Goal: Task Accomplishment & Management: Manage account settings

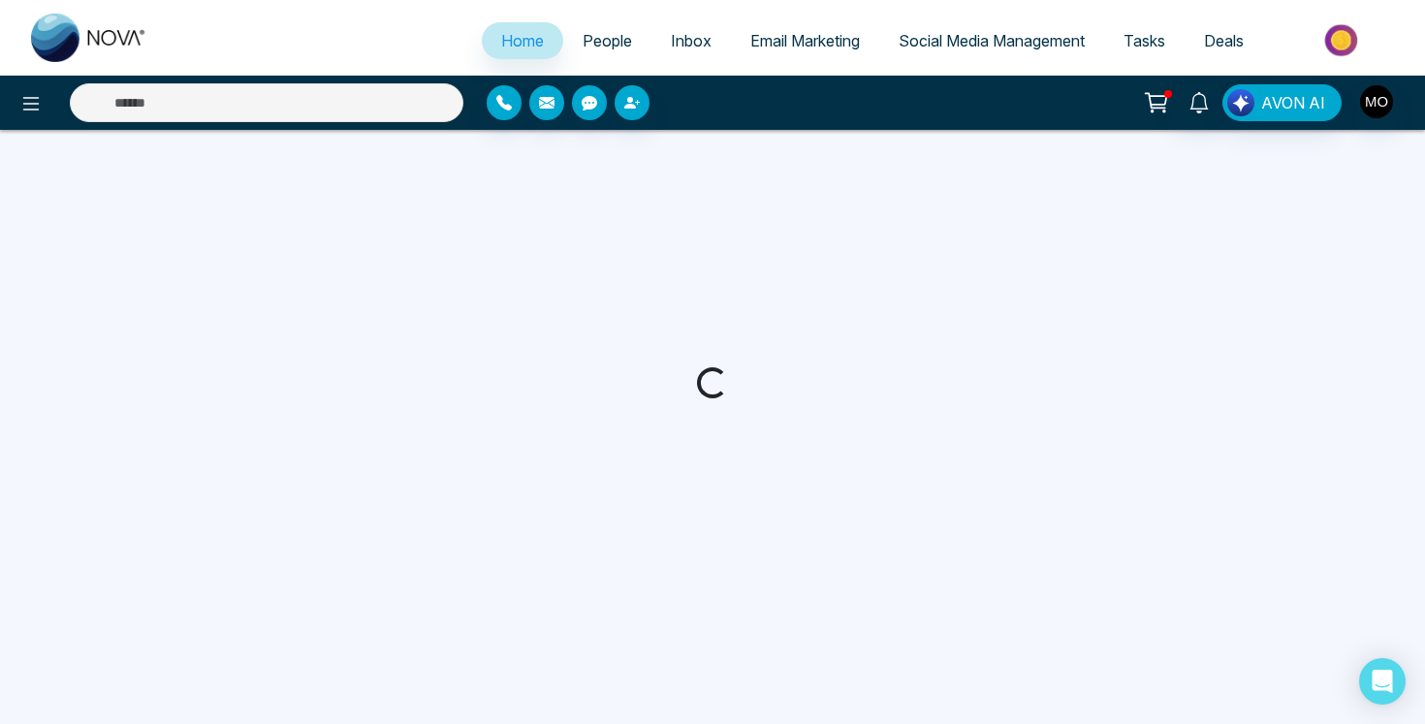
select select "*"
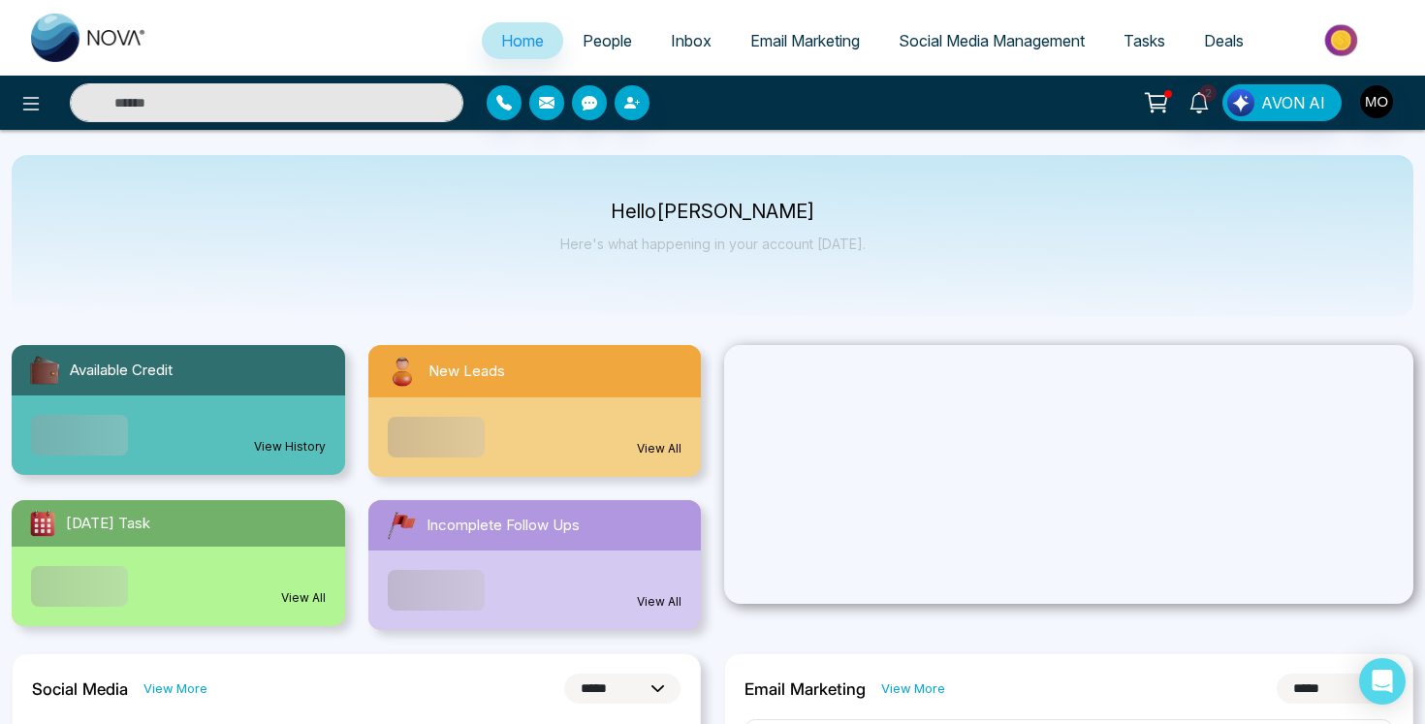
click at [605, 42] on span "People" at bounding box center [607, 40] width 49 height 19
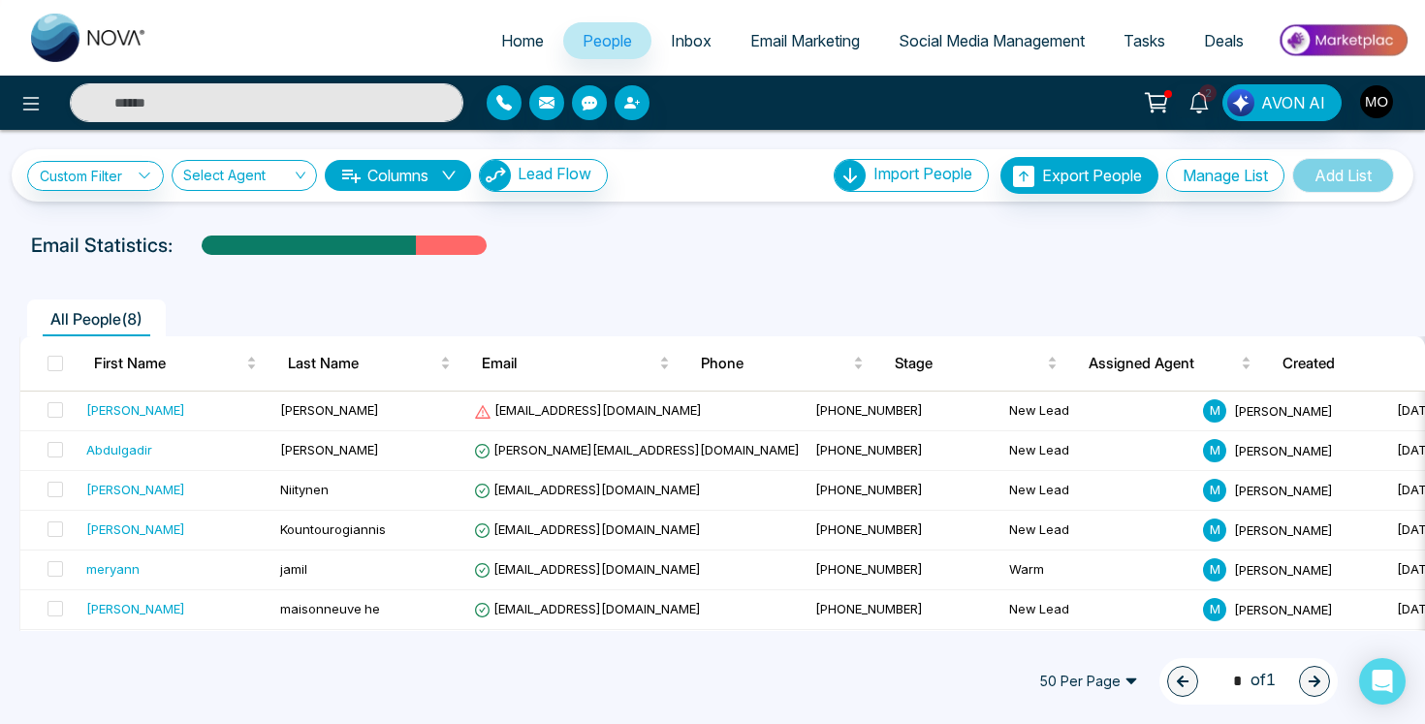
click at [1233, 41] on span "Deals" at bounding box center [1224, 40] width 40 height 19
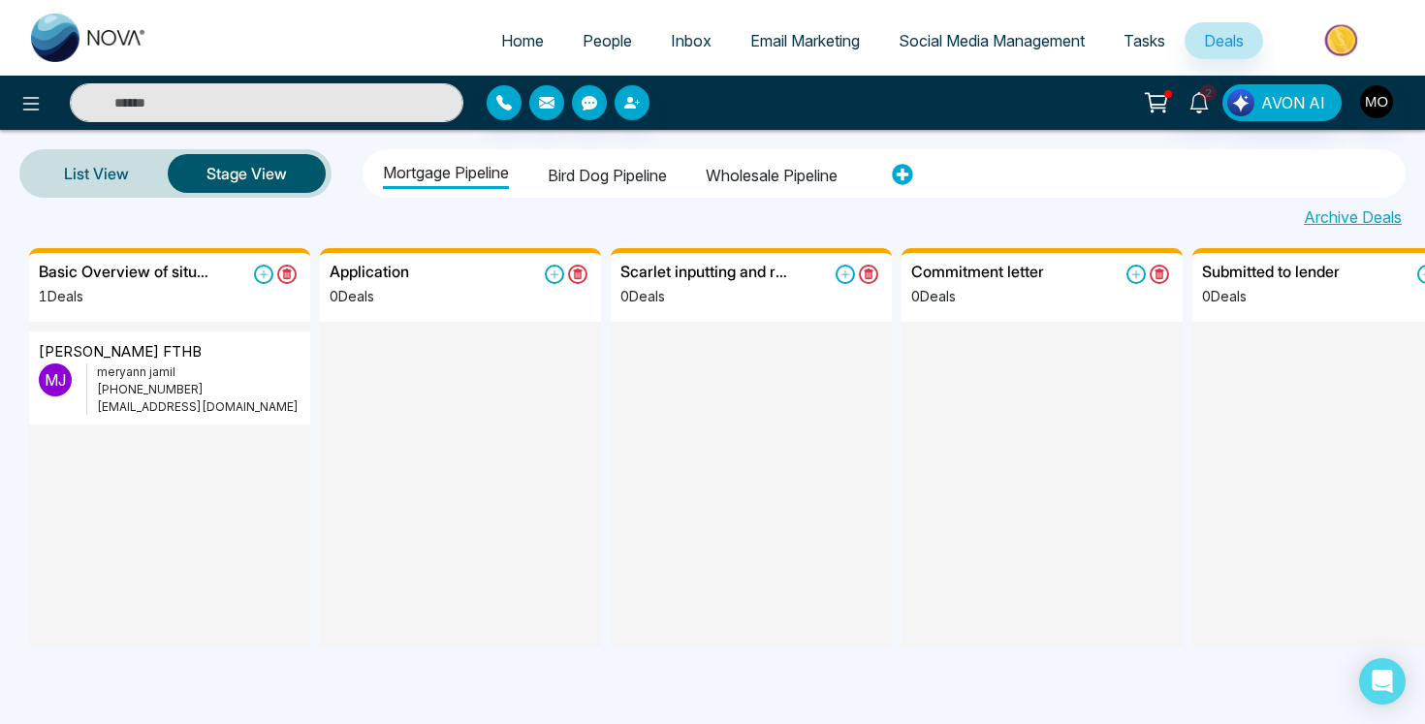
click at [766, 182] on li "Wholesale pipeline" at bounding box center [772, 172] width 132 height 33
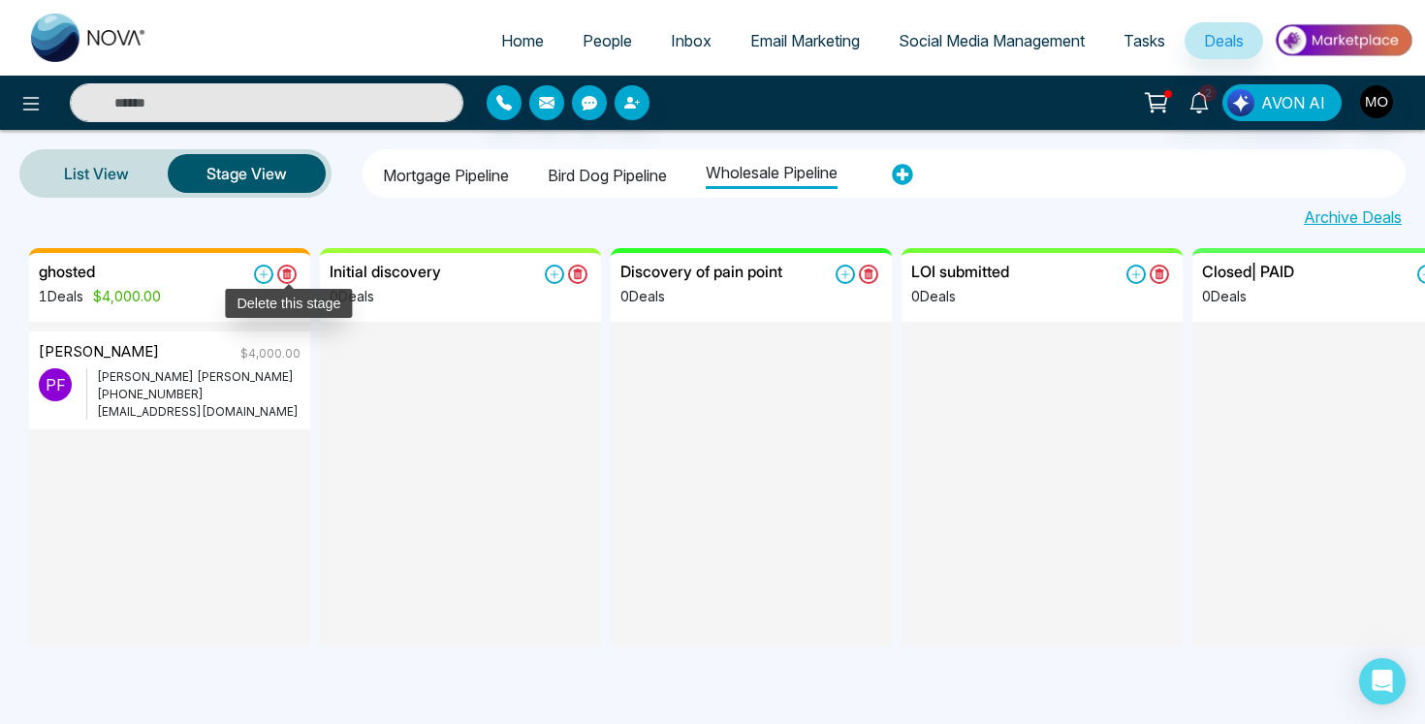
click at [290, 276] on icon at bounding box center [287, 274] width 10 height 11
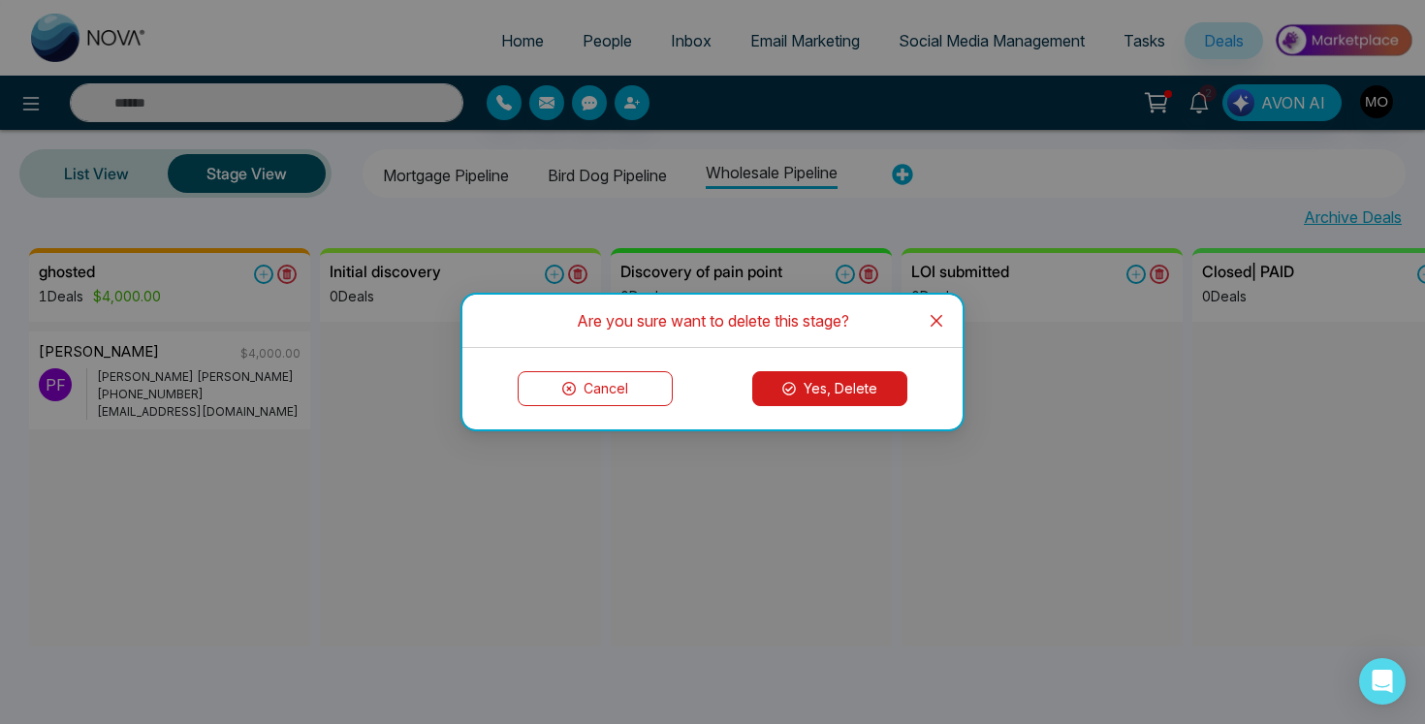
click at [782, 392] on button "Yes, Delete" at bounding box center [829, 388] width 155 height 35
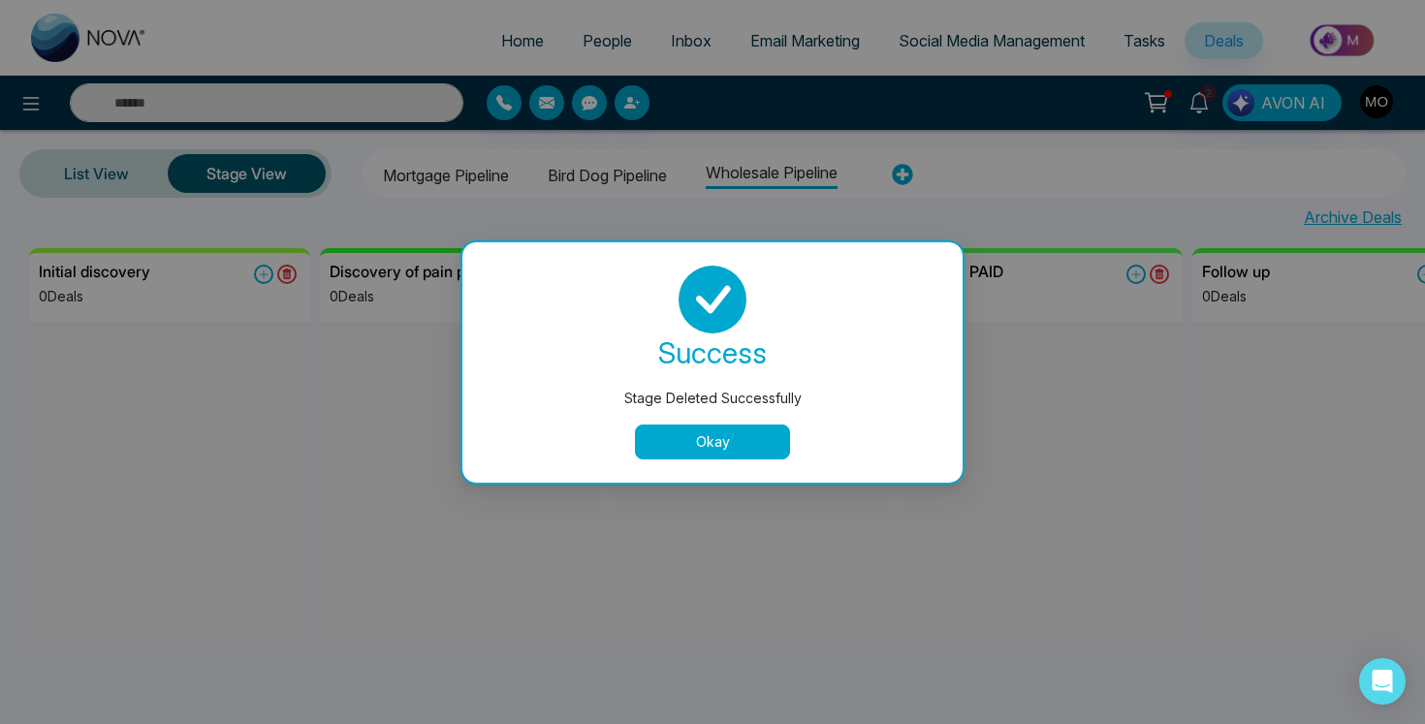
click at [742, 431] on button "Okay" at bounding box center [712, 442] width 155 height 35
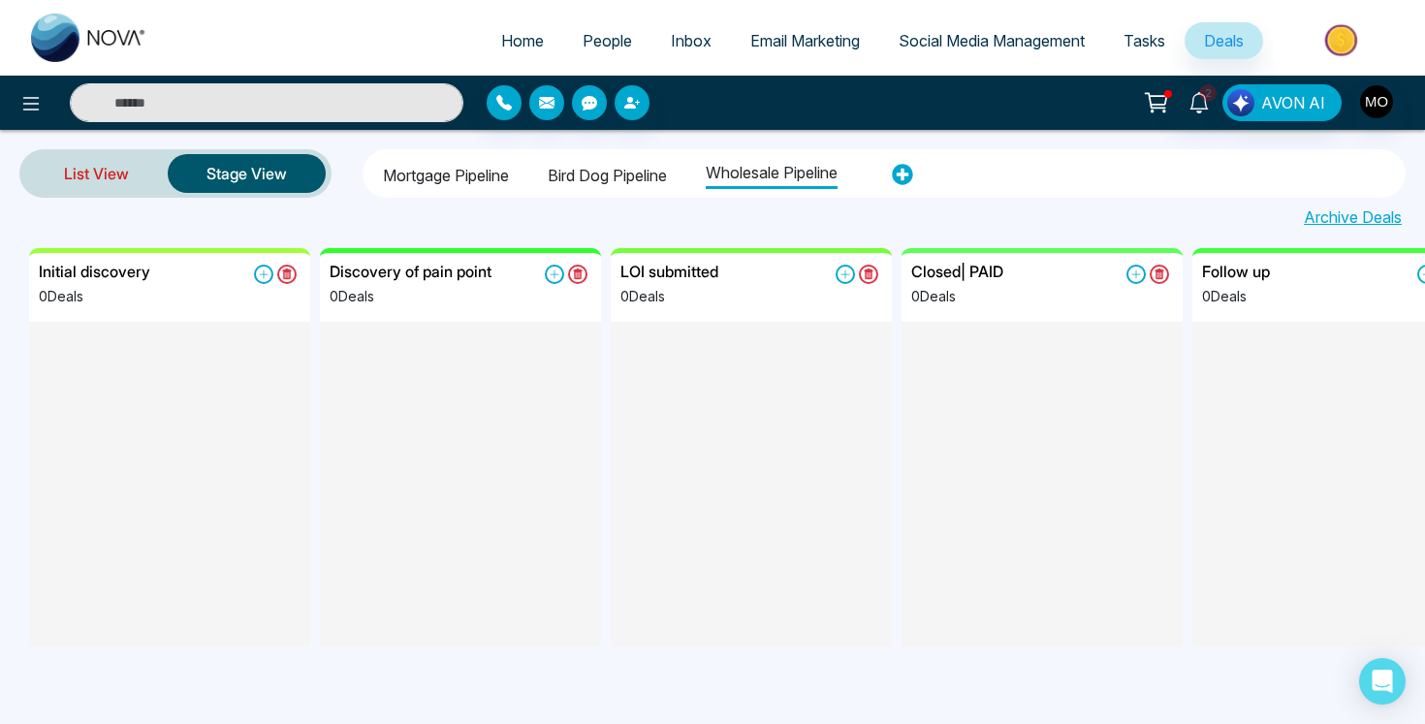
click at [136, 174] on link "List View" at bounding box center [96, 173] width 143 height 47
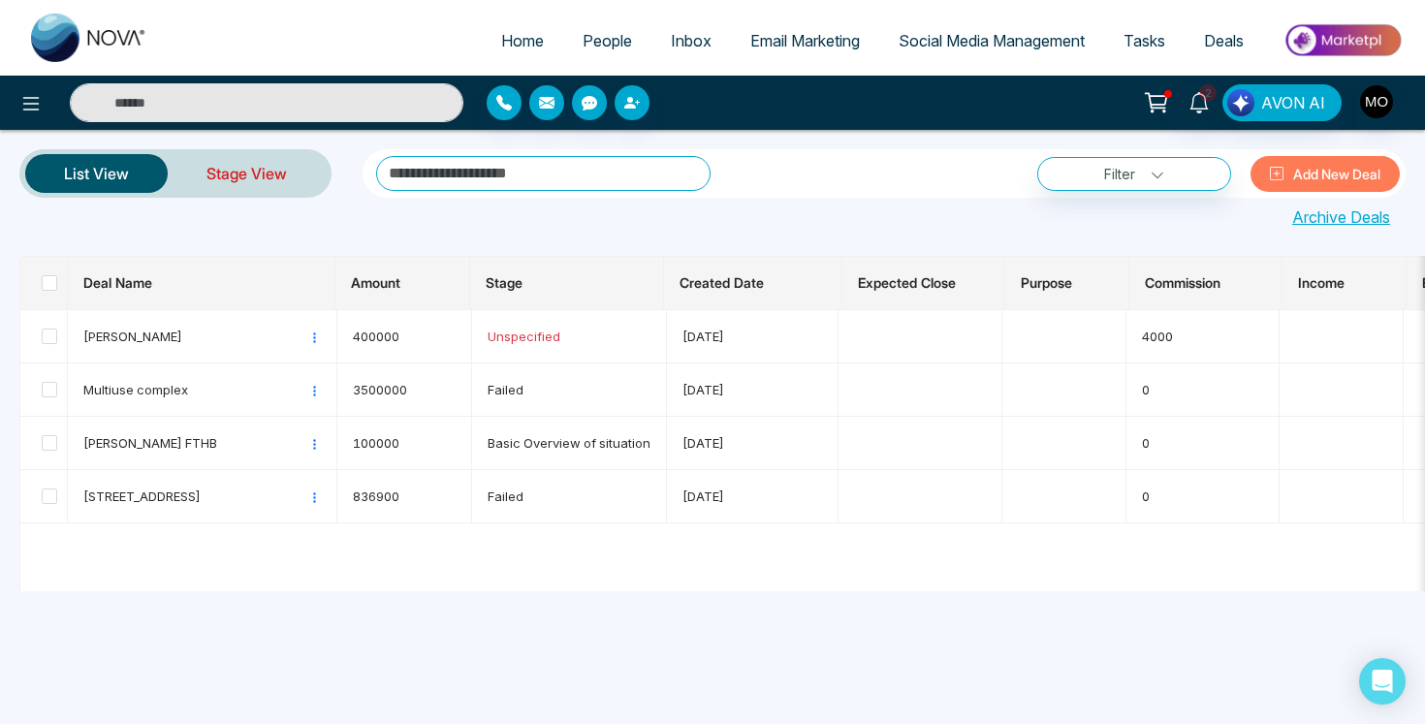
click at [280, 171] on link "Stage View" at bounding box center [247, 173] width 158 height 47
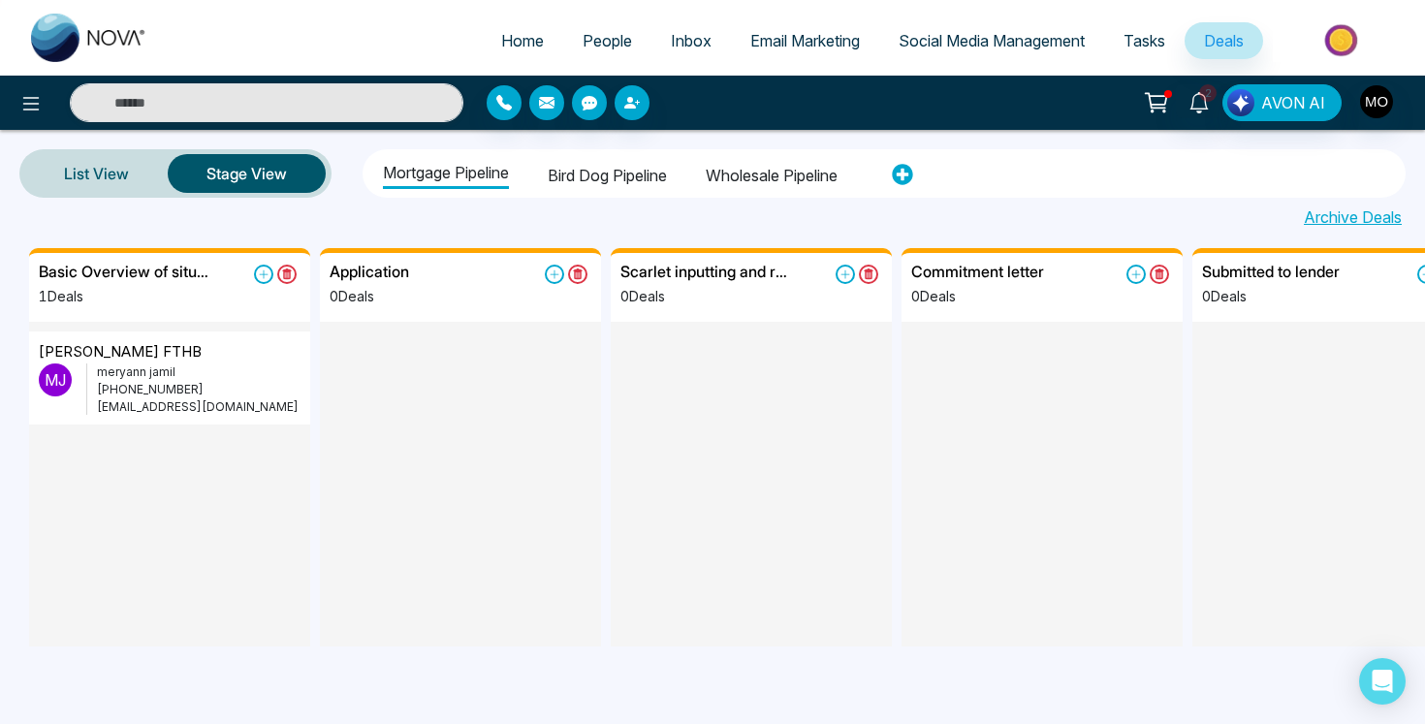
click at [828, 176] on li "Wholesale pipeline" at bounding box center [772, 172] width 132 height 33
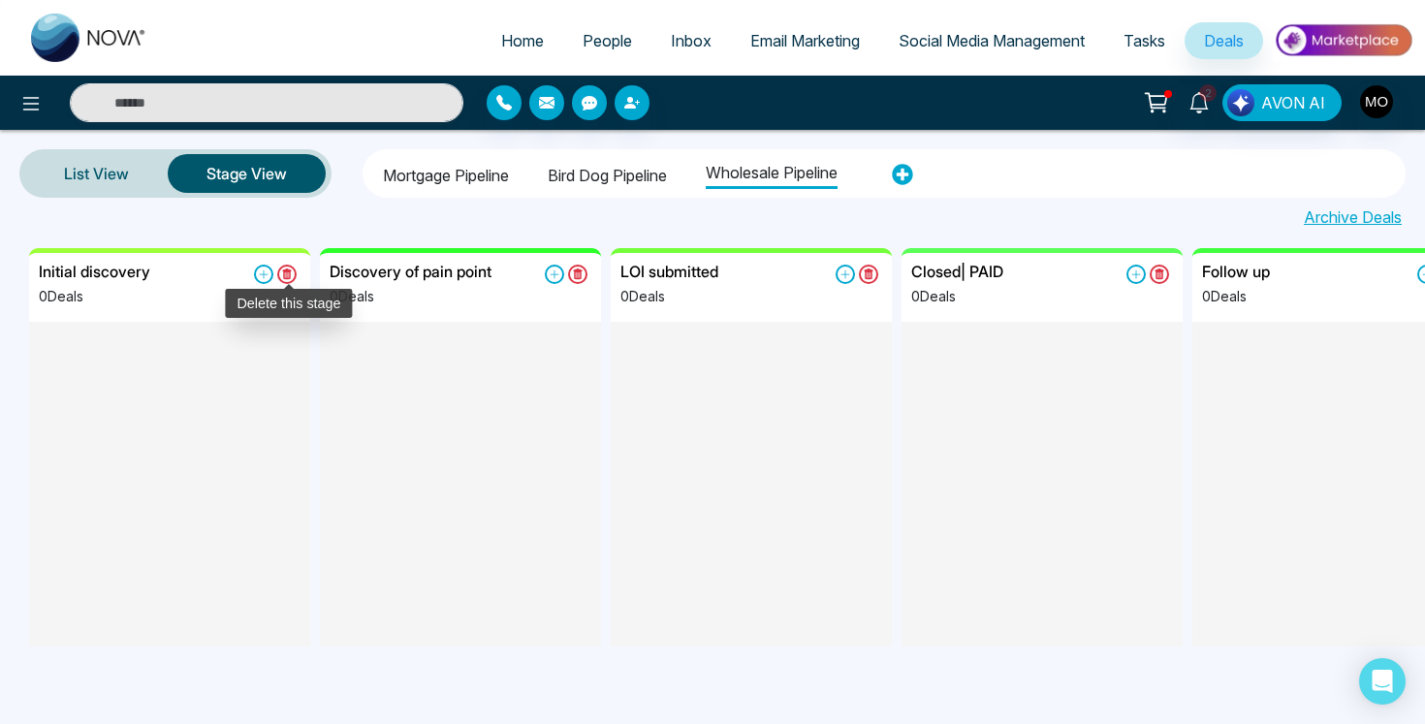
click at [289, 275] on icon at bounding box center [287, 274] width 10 height 11
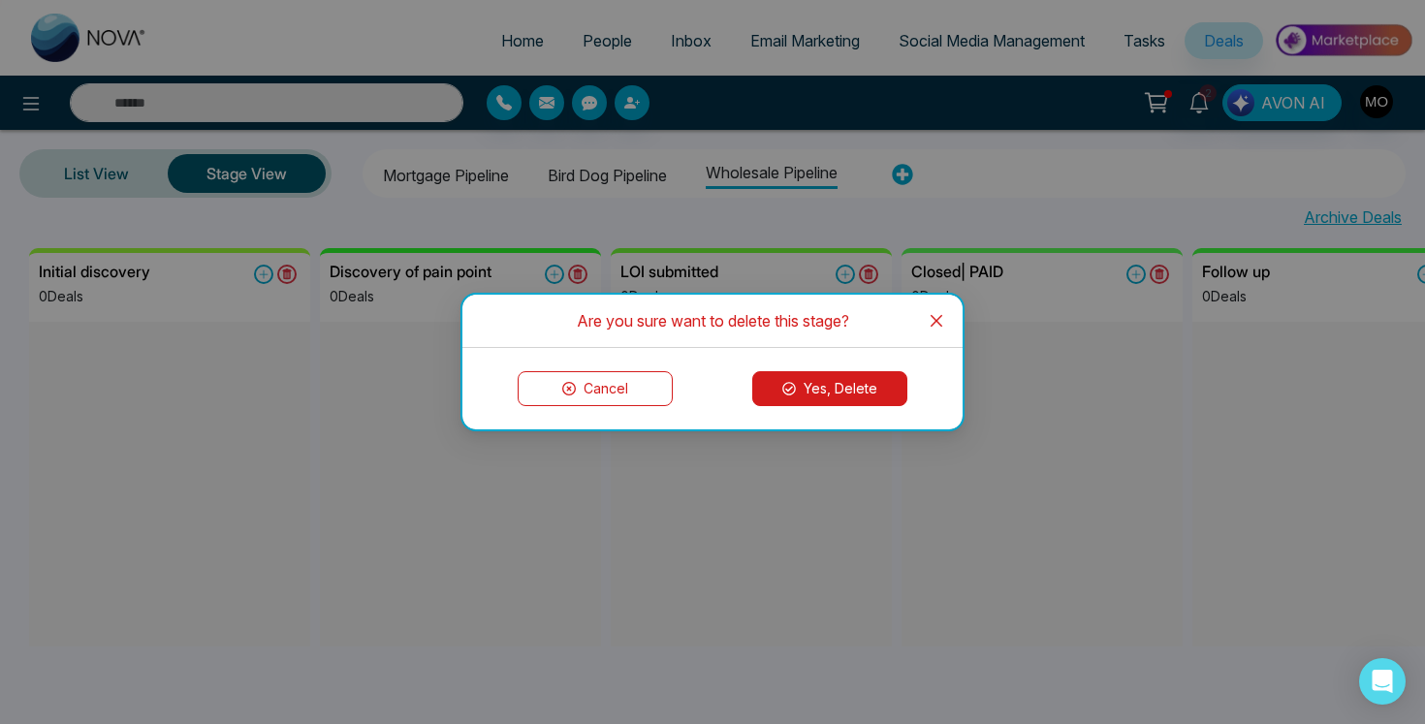
click at [821, 405] on button "Yes, Delete" at bounding box center [829, 388] width 155 height 35
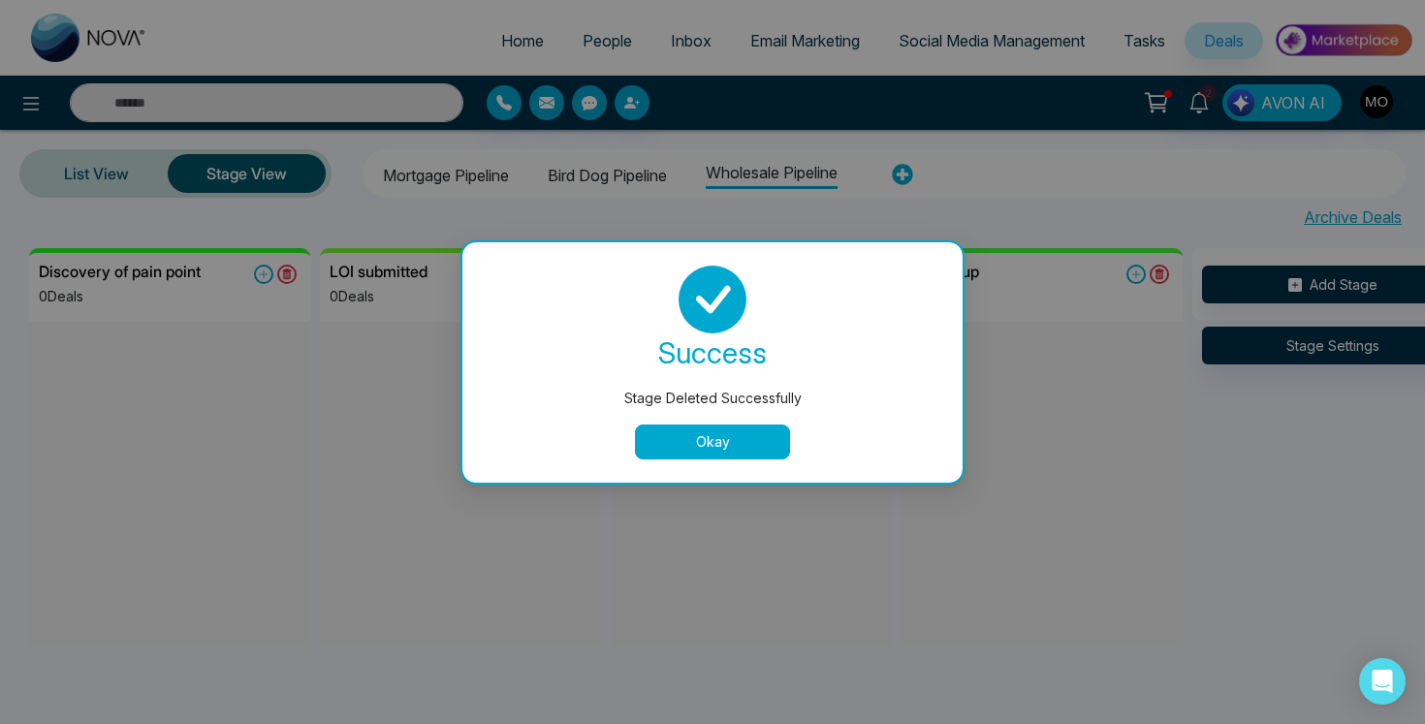
click at [706, 456] on button "Okay" at bounding box center [712, 442] width 155 height 35
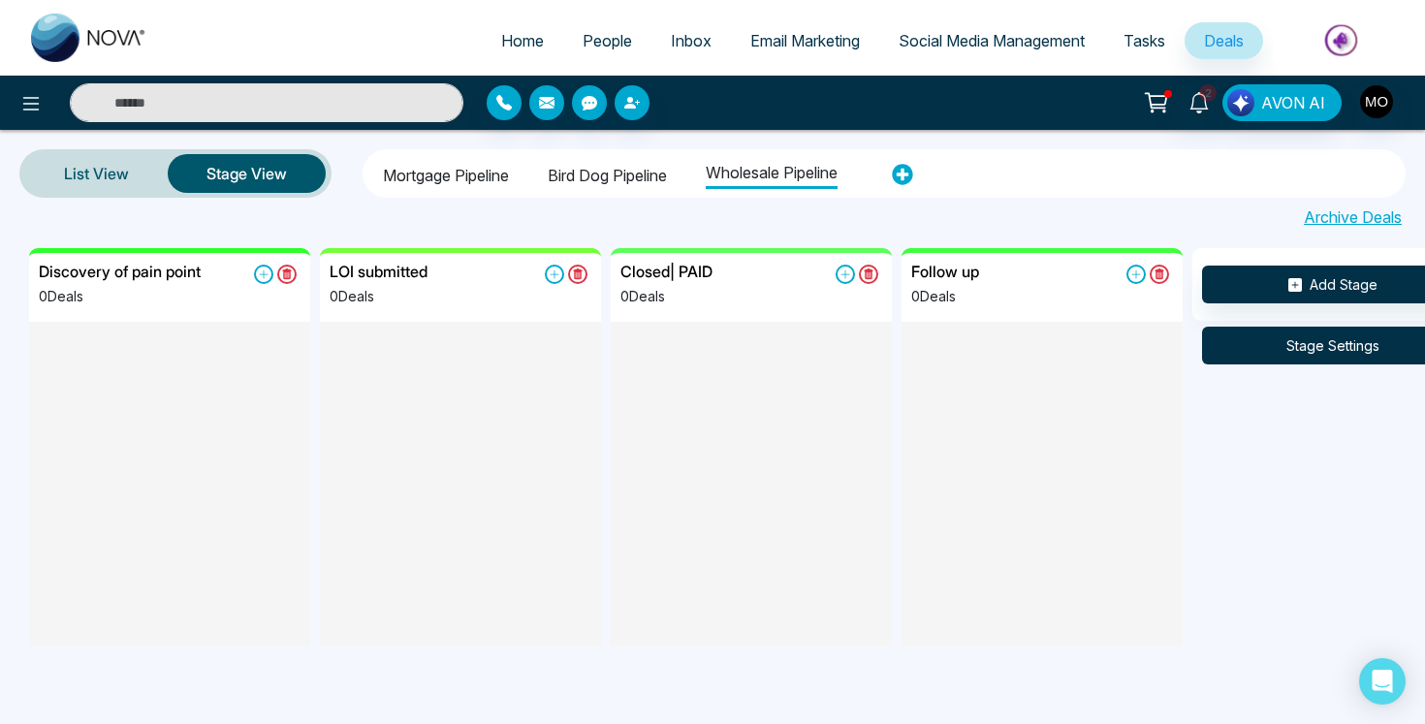
click at [1350, 358] on button "Stage Settings" at bounding box center [1333, 346] width 262 height 38
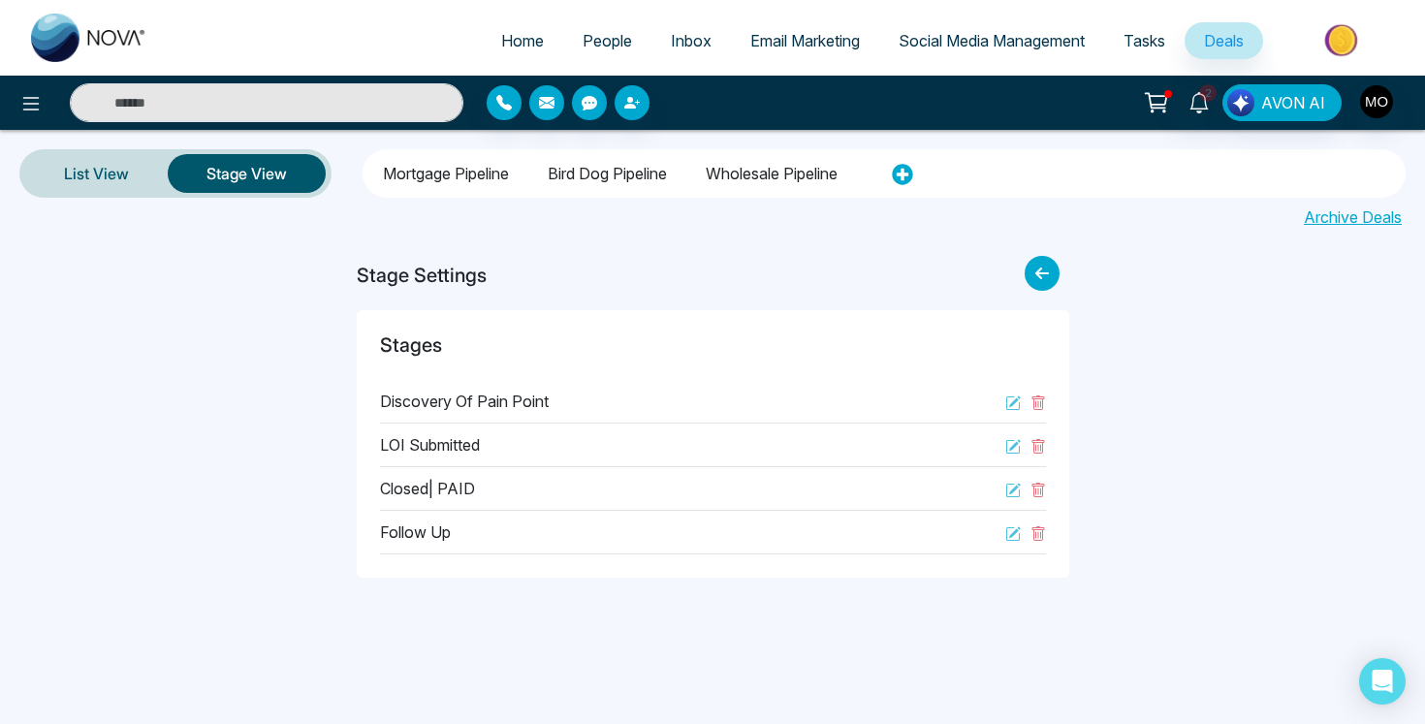
click at [787, 170] on li "Wholesale pipeline" at bounding box center [772, 170] width 132 height 33
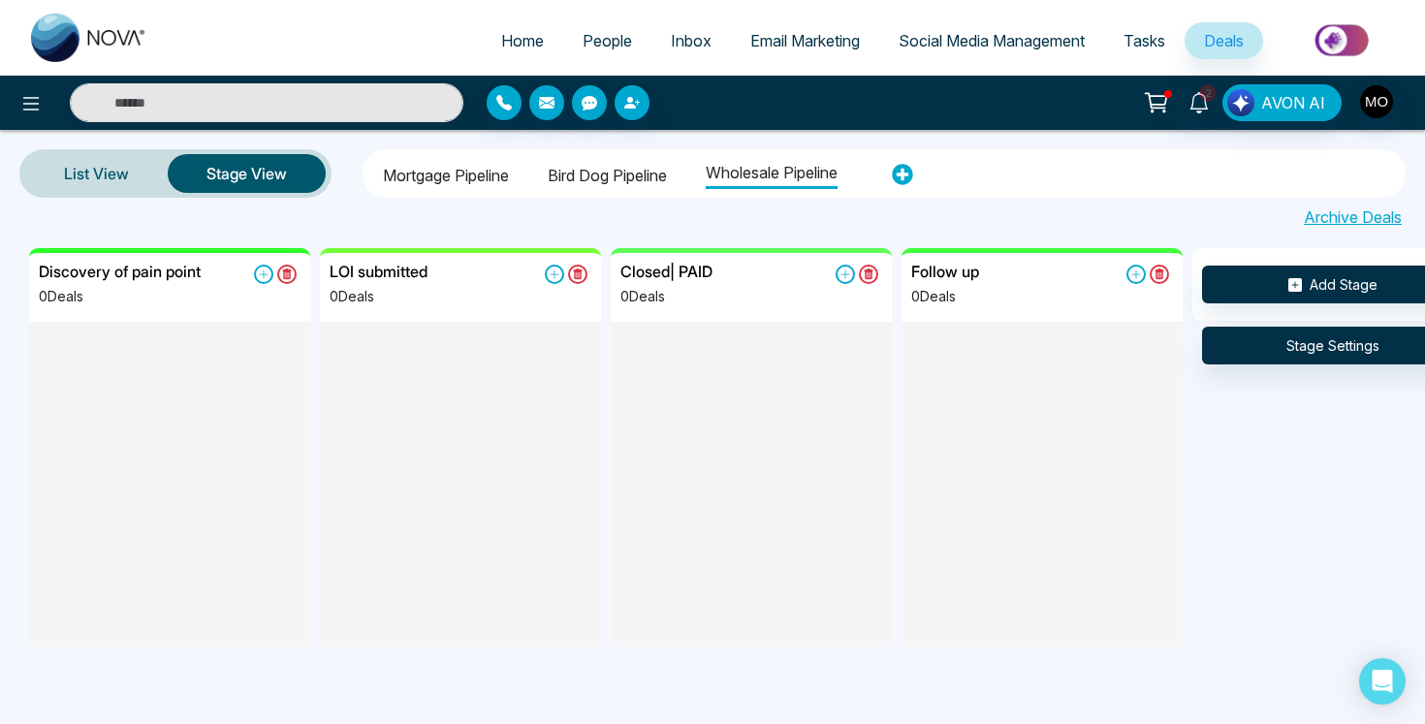
scroll to position [0, 78]
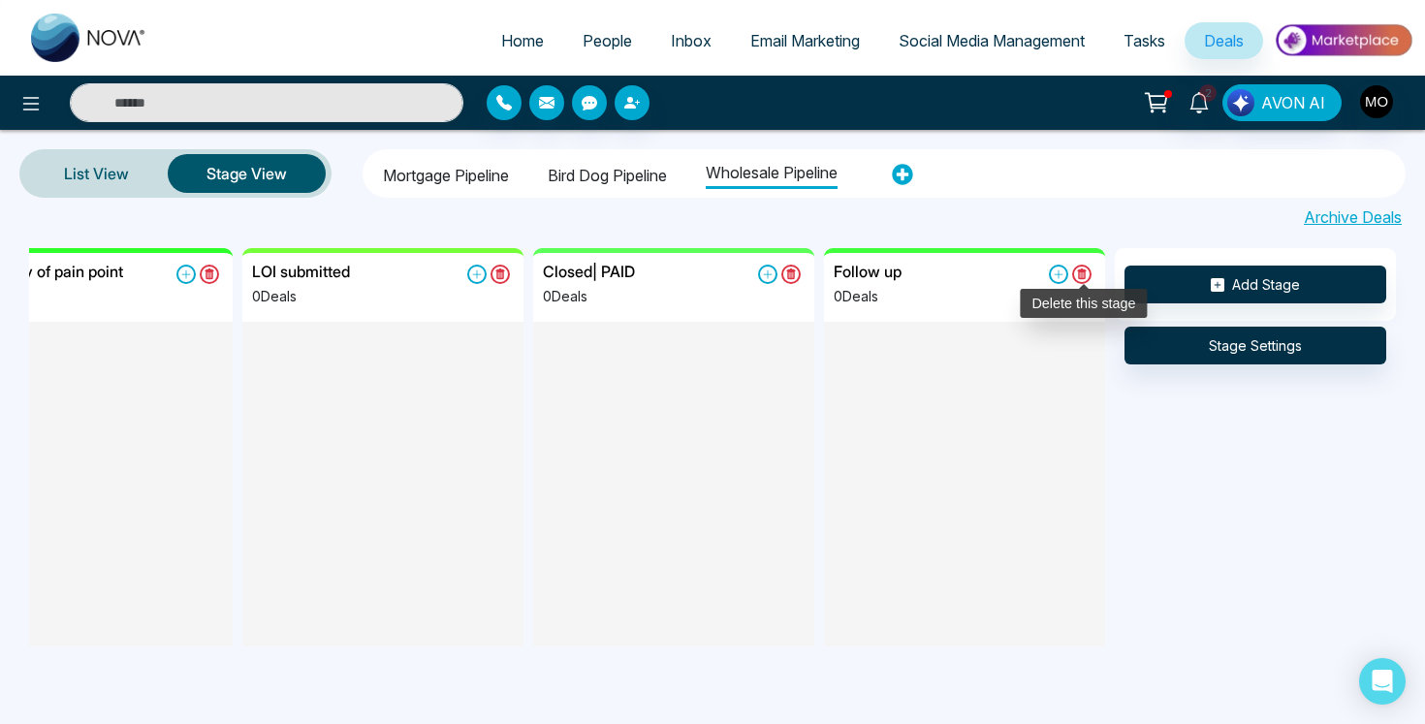
click at [1083, 276] on icon at bounding box center [1081, 274] width 19 height 19
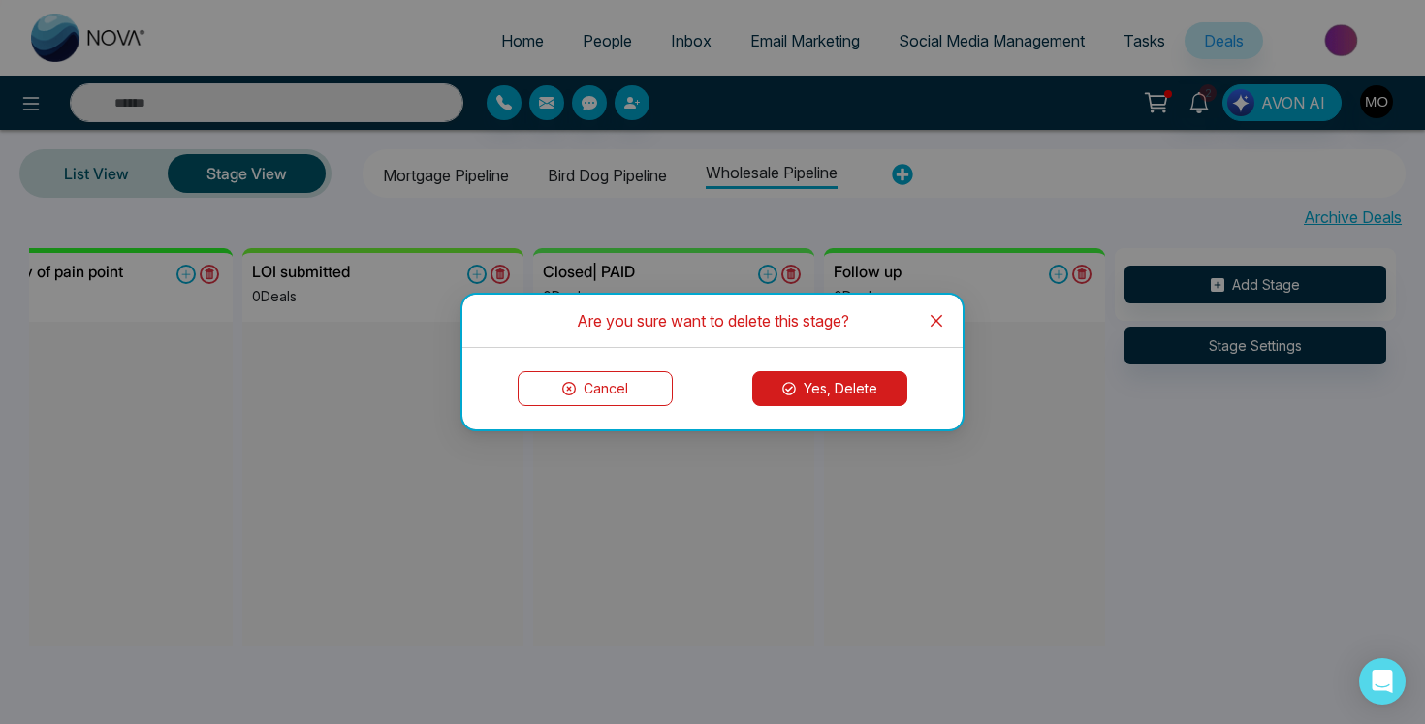
click at [850, 380] on button "Yes, Delete" at bounding box center [829, 388] width 155 height 35
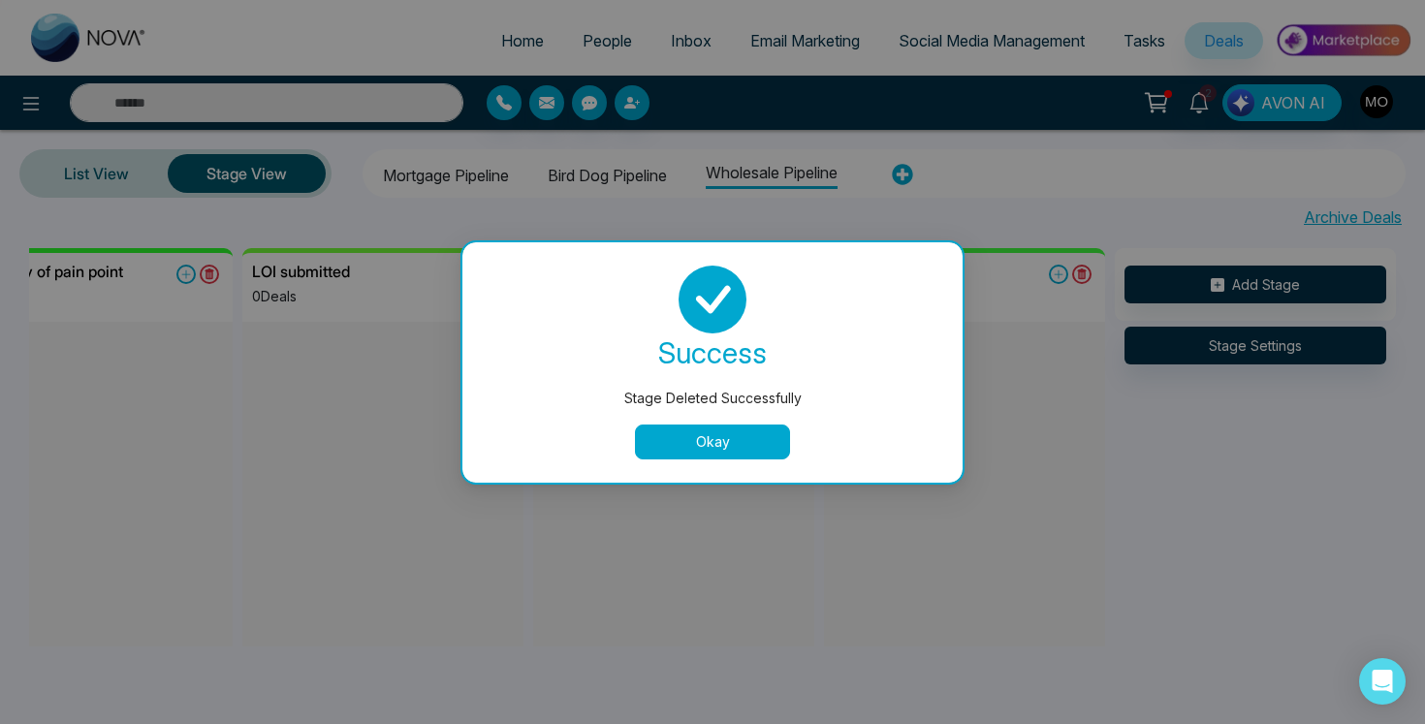
click at [753, 456] on button "Okay" at bounding box center [712, 442] width 155 height 35
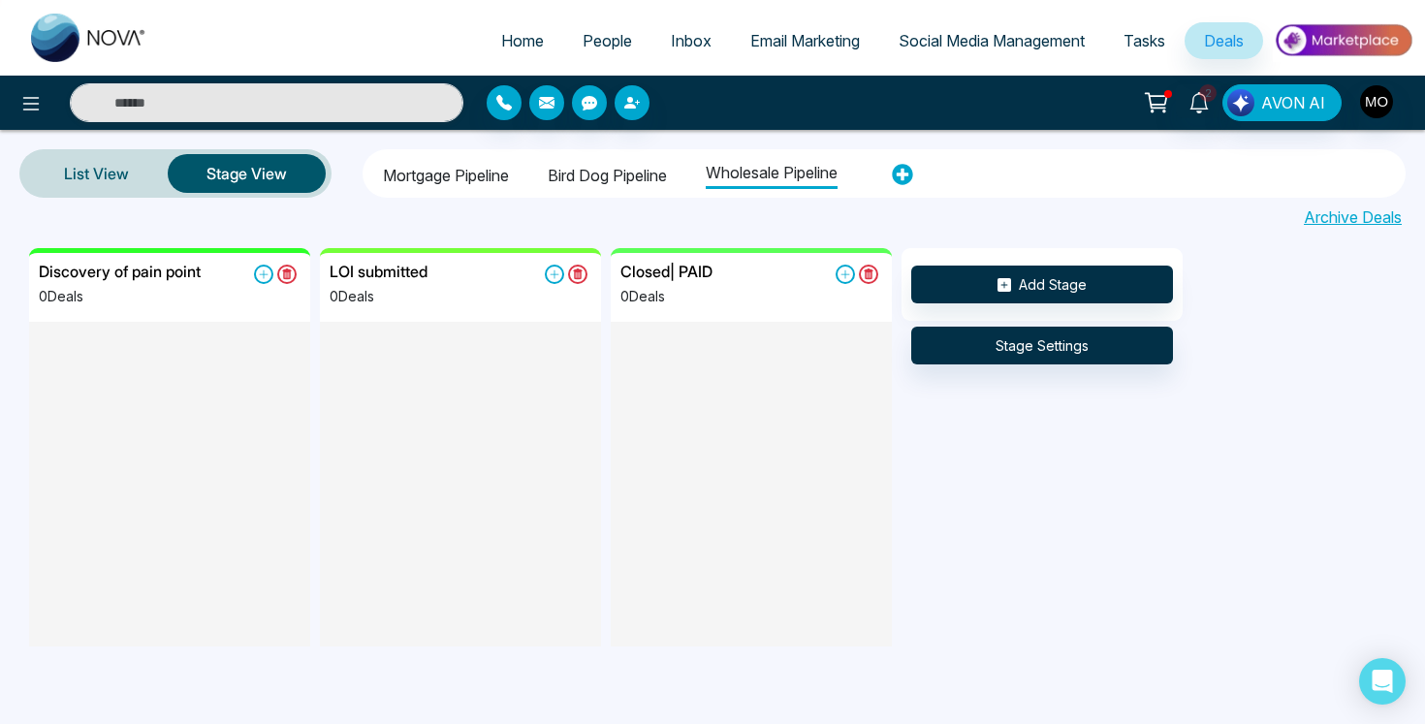
scroll to position [0, 0]
click at [795, 277] on div "Closed| PAID 0 Deals" at bounding box center [752, 292] width 262 height 59
click at [873, 276] on icon at bounding box center [868, 274] width 19 height 19
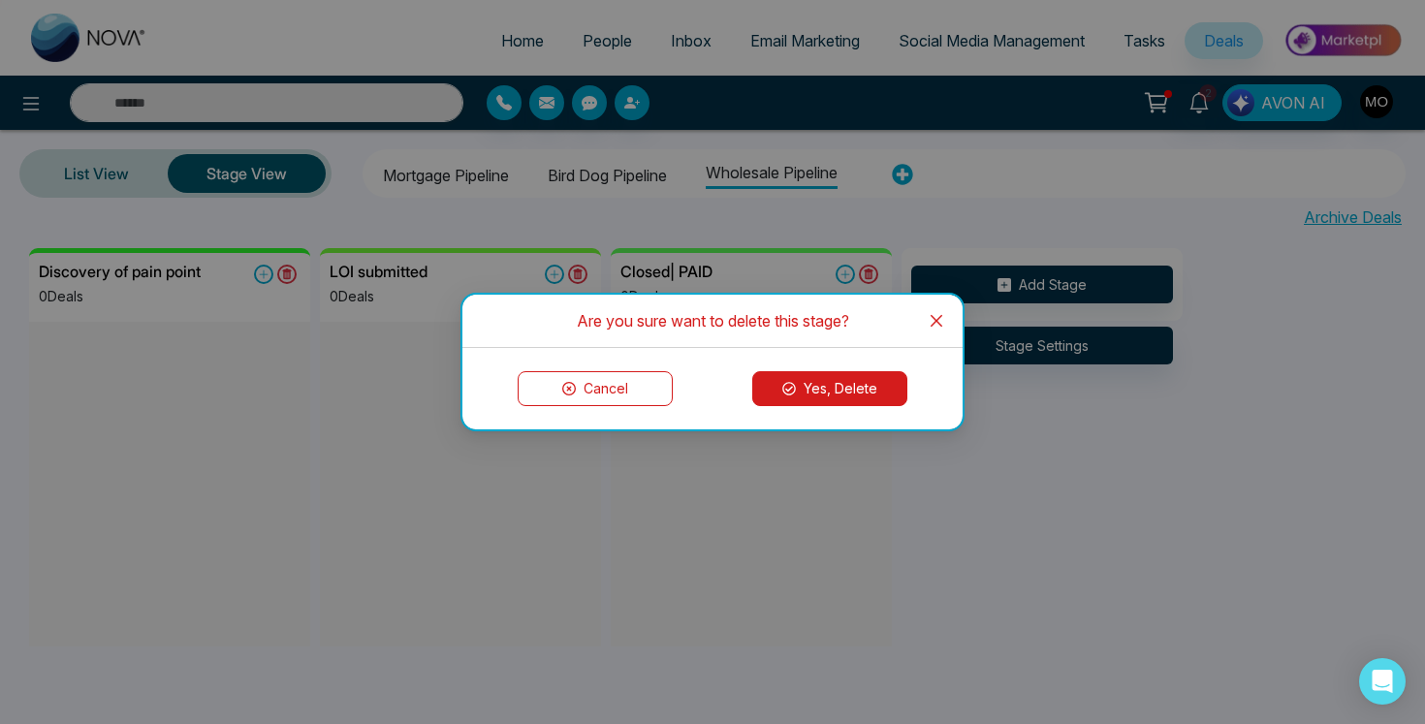
click at [869, 395] on button "Yes, Delete" at bounding box center [829, 388] width 155 height 35
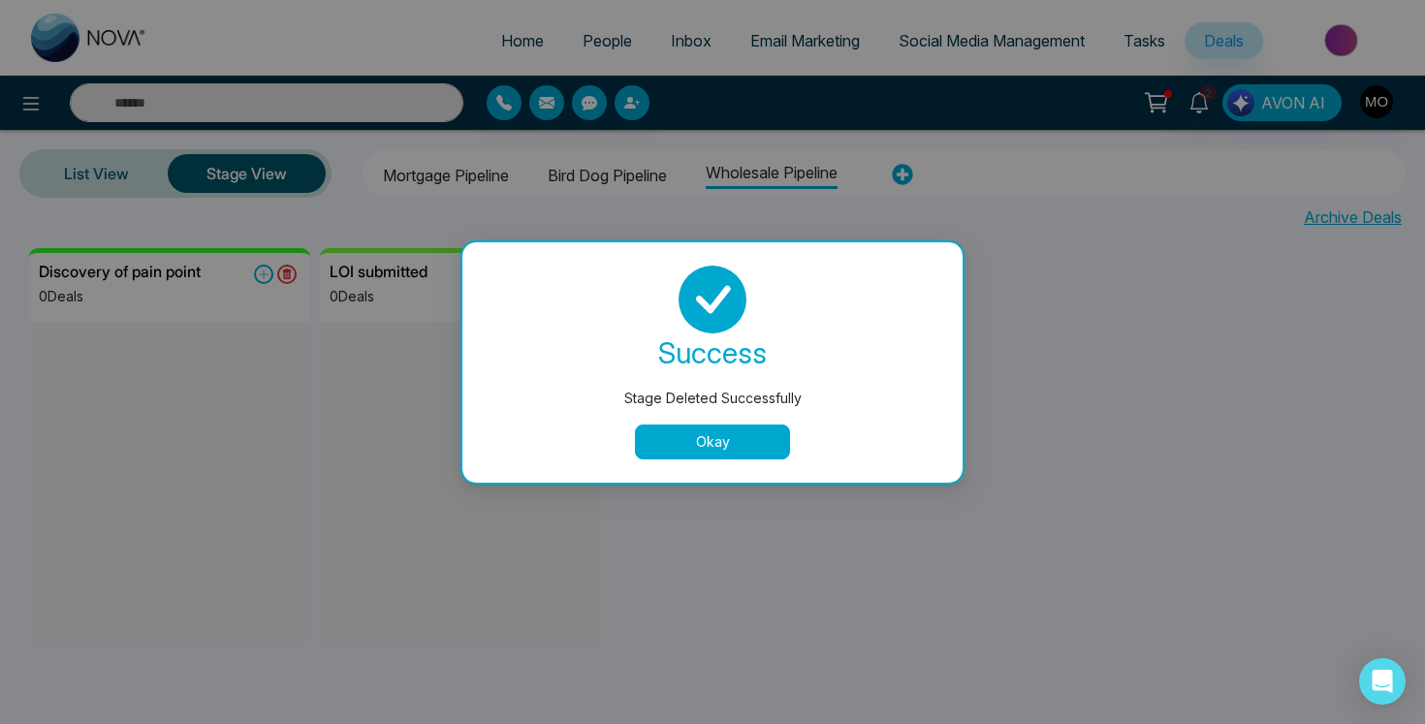
click at [701, 448] on button "Okay" at bounding box center [712, 442] width 155 height 35
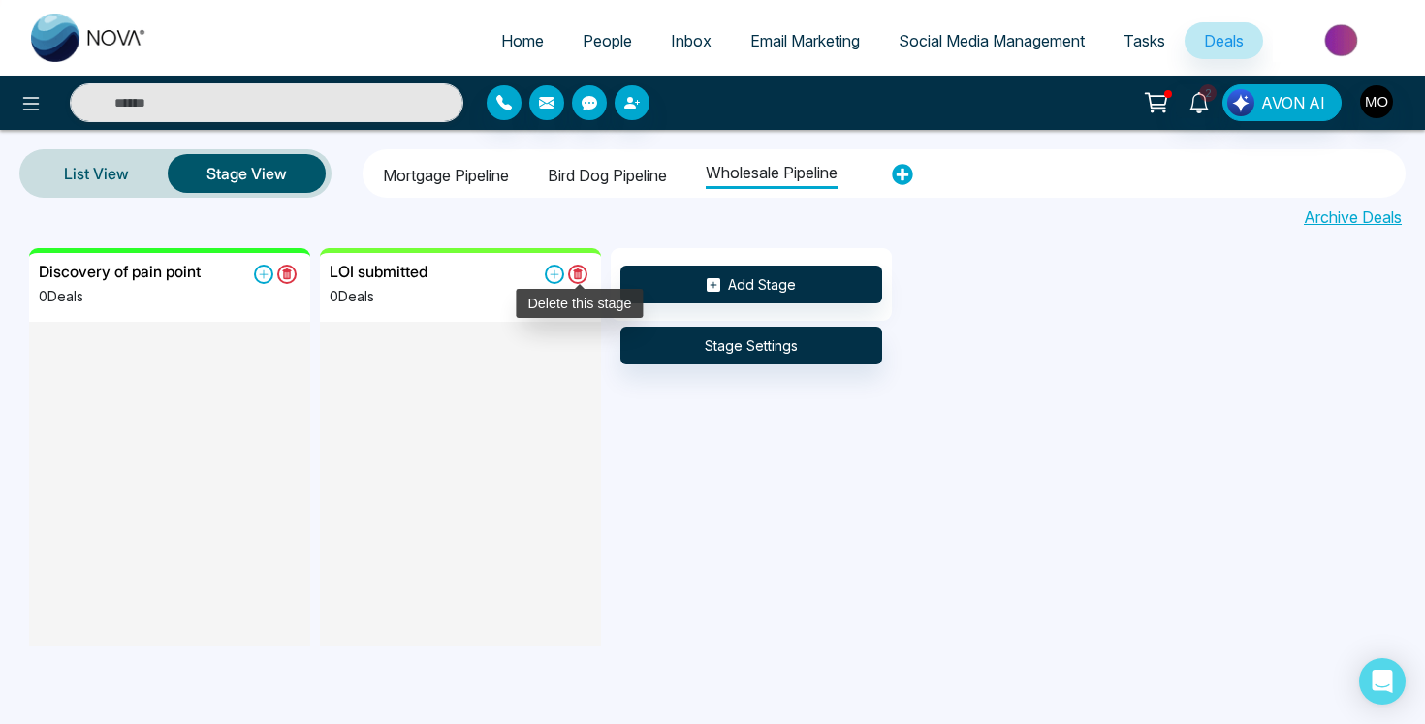
click at [582, 273] on icon at bounding box center [577, 274] width 19 height 19
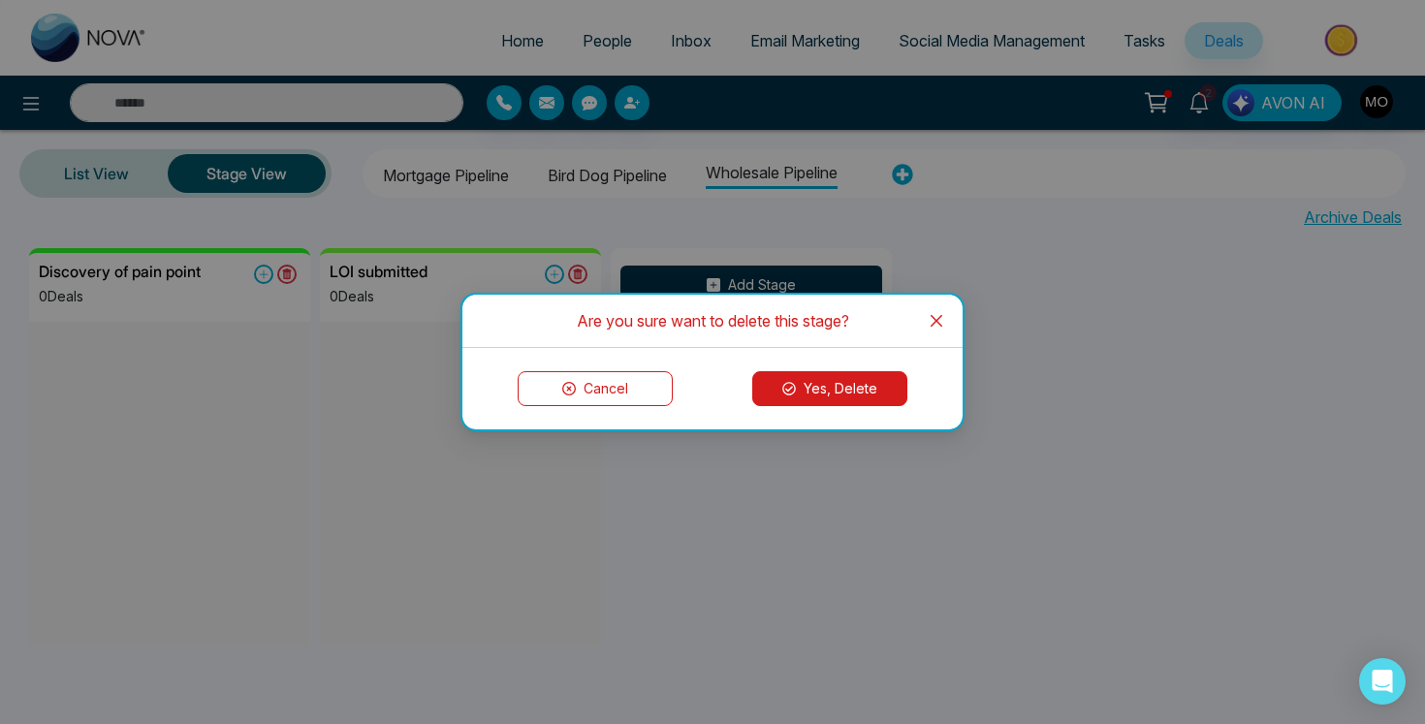
click at [828, 378] on button "Yes, Delete" at bounding box center [829, 388] width 155 height 35
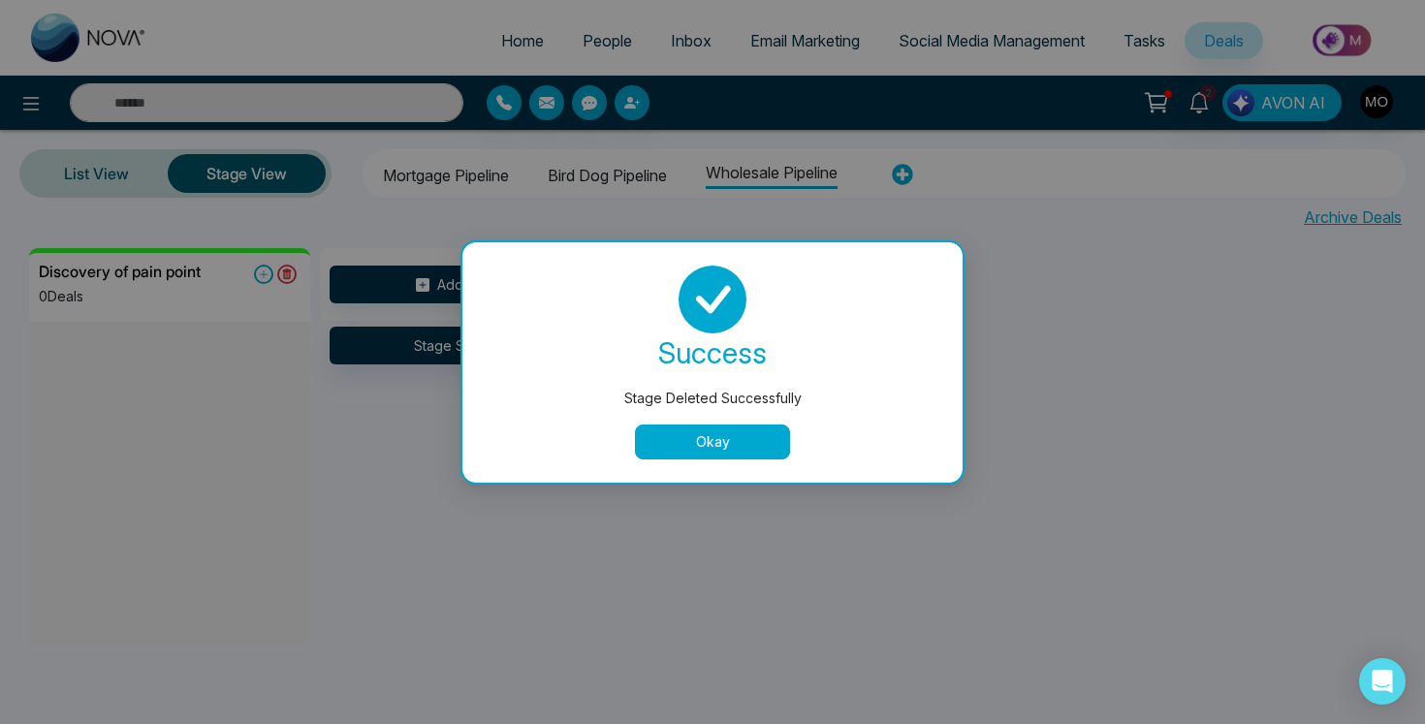
click at [691, 435] on button "Okay" at bounding box center [712, 442] width 155 height 35
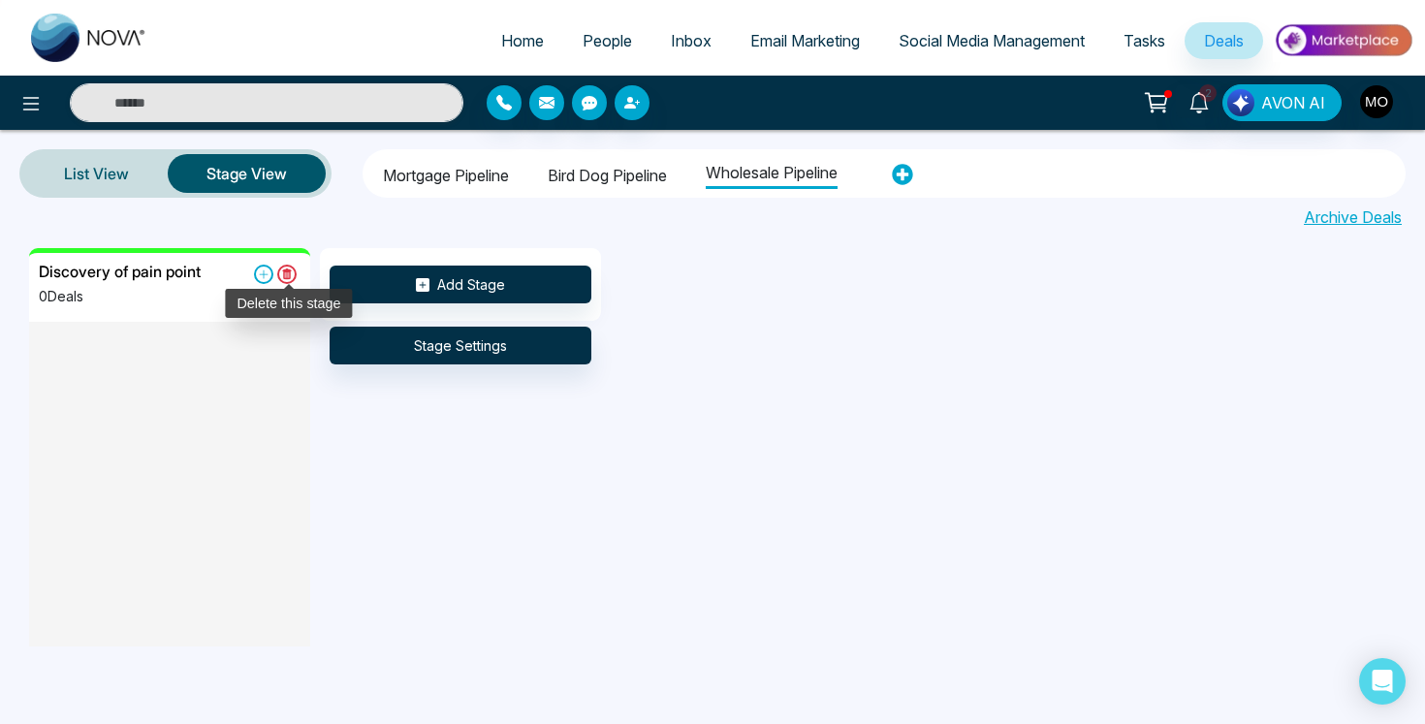
click at [291, 278] on icon at bounding box center [286, 274] width 19 height 19
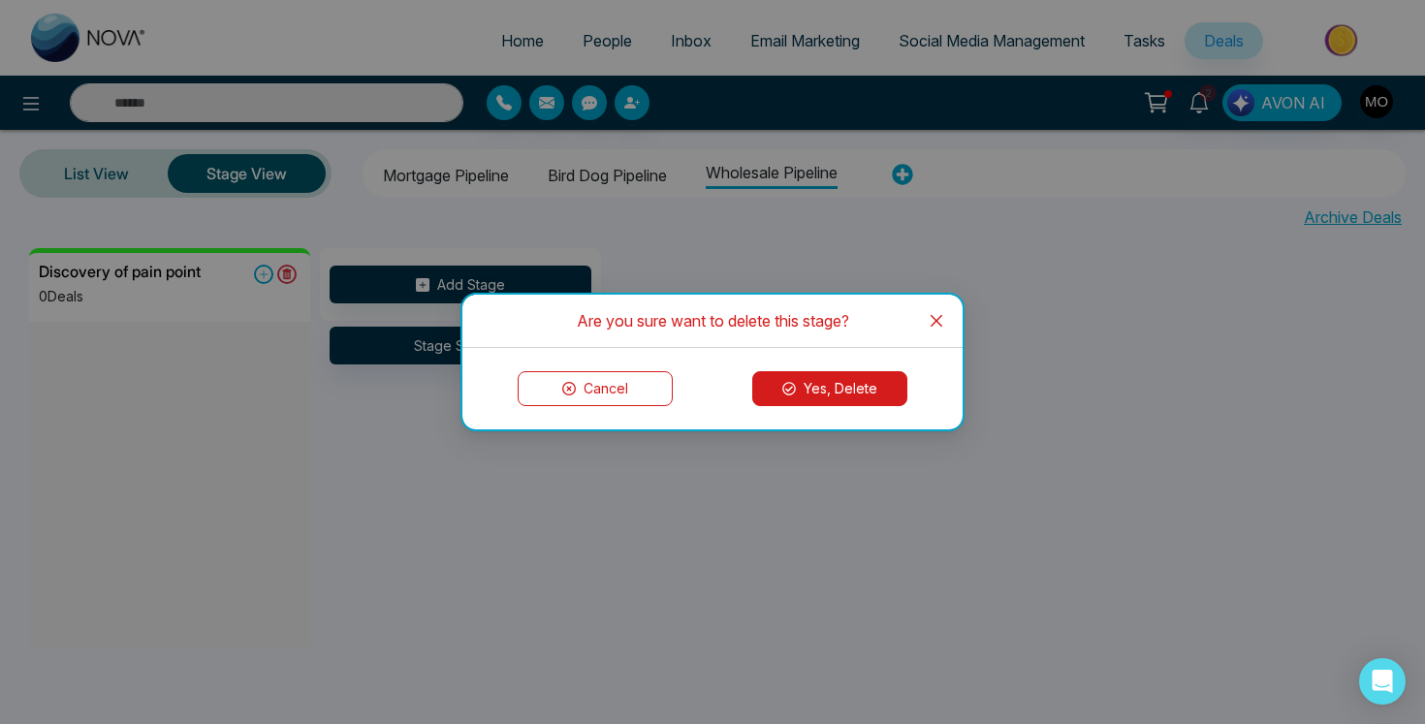
click at [802, 386] on button "Yes, Delete" at bounding box center [829, 388] width 155 height 35
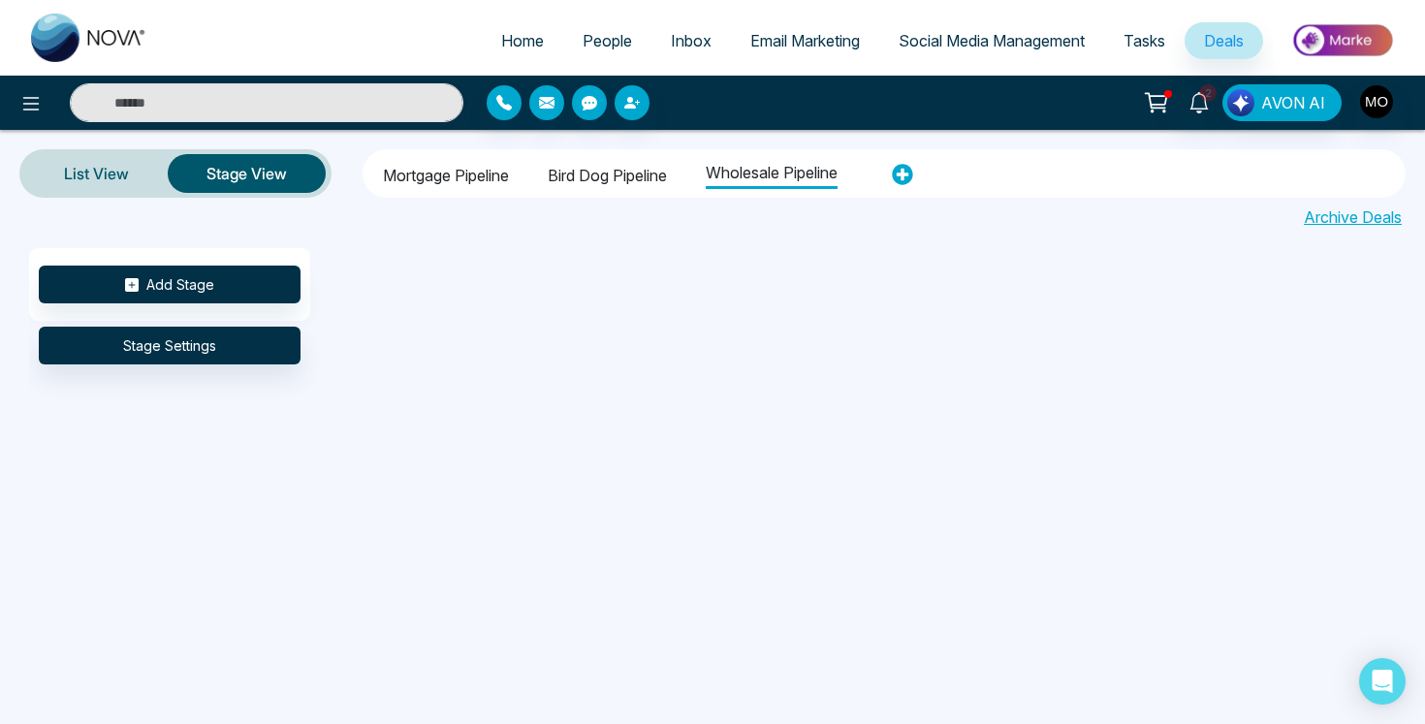
click at [491, 174] on li "Mortgage Pipeline" at bounding box center [446, 172] width 126 height 33
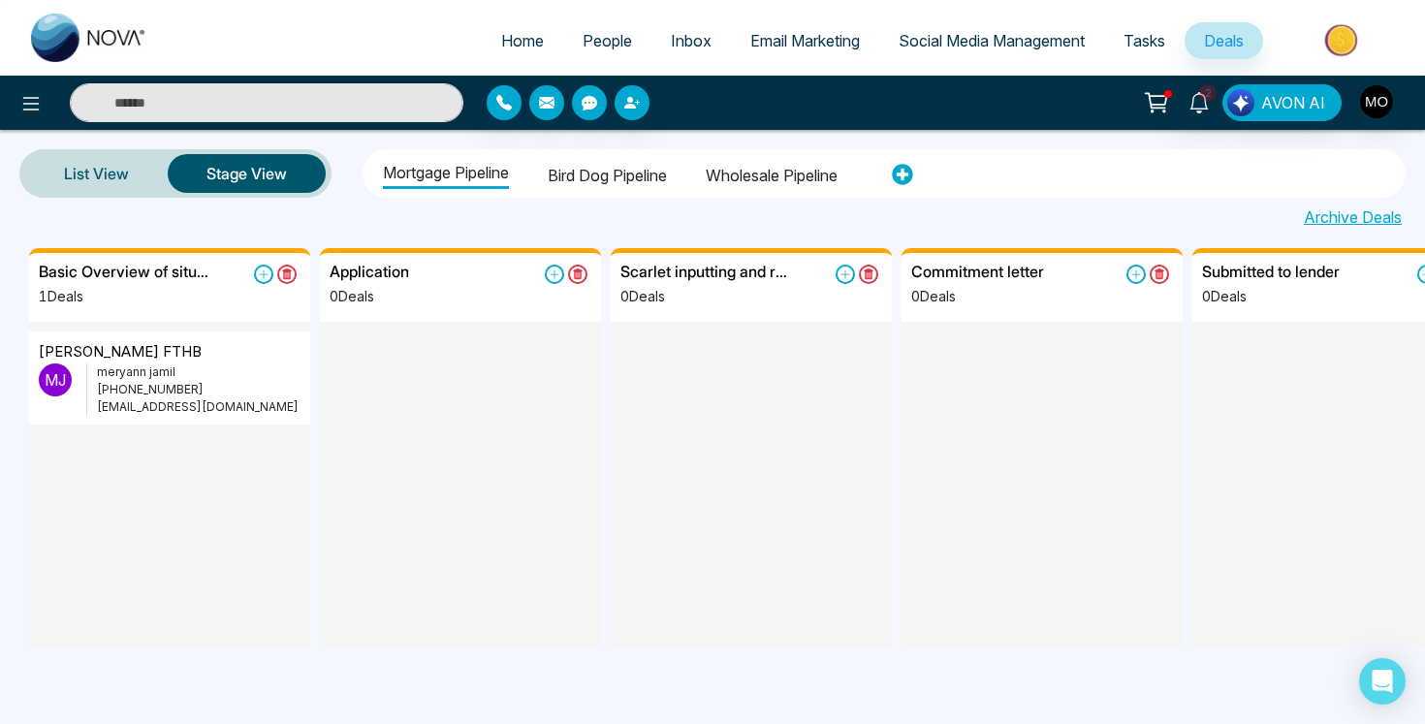
click at [631, 176] on li "Bird Dog Pipeline" at bounding box center [607, 172] width 119 height 33
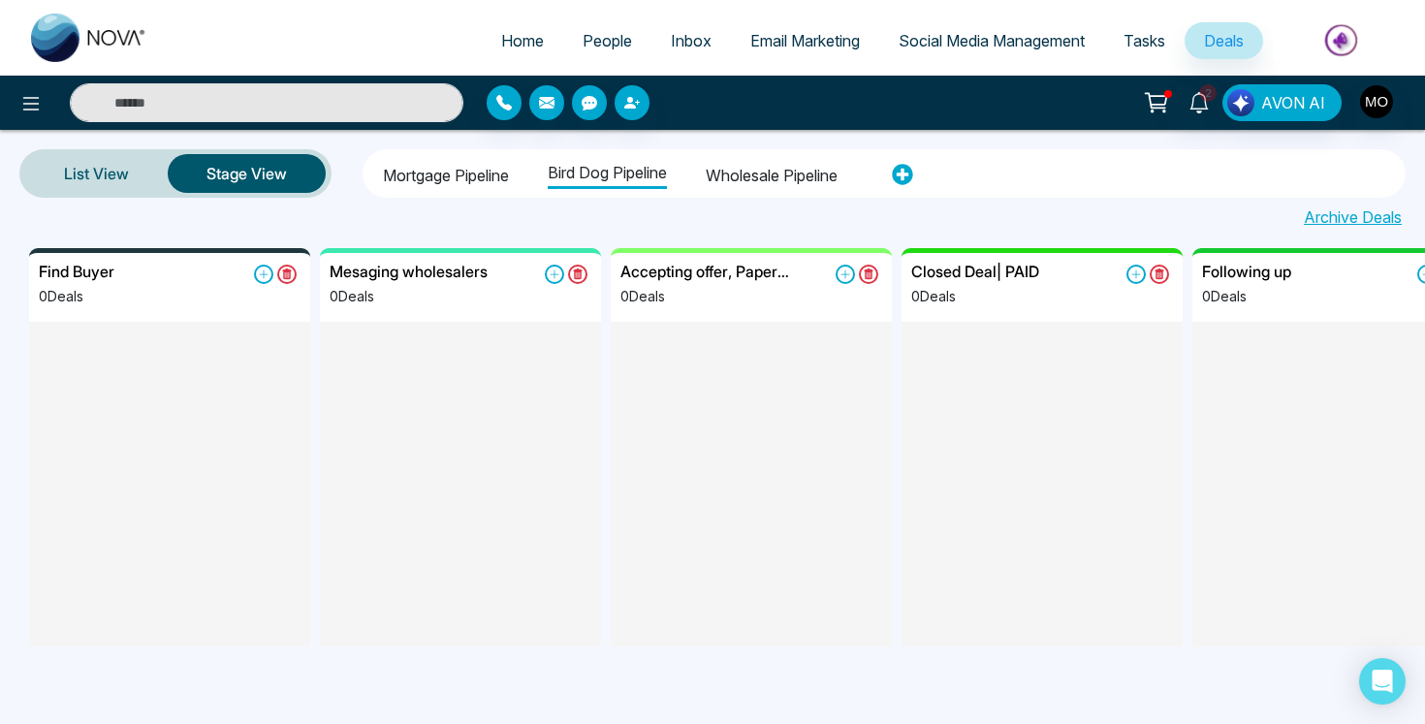
click at [967, 398] on div at bounding box center [1042, 430] width 281 height 217
click at [469, 175] on li "Mortgage Pipeline" at bounding box center [446, 172] width 126 height 33
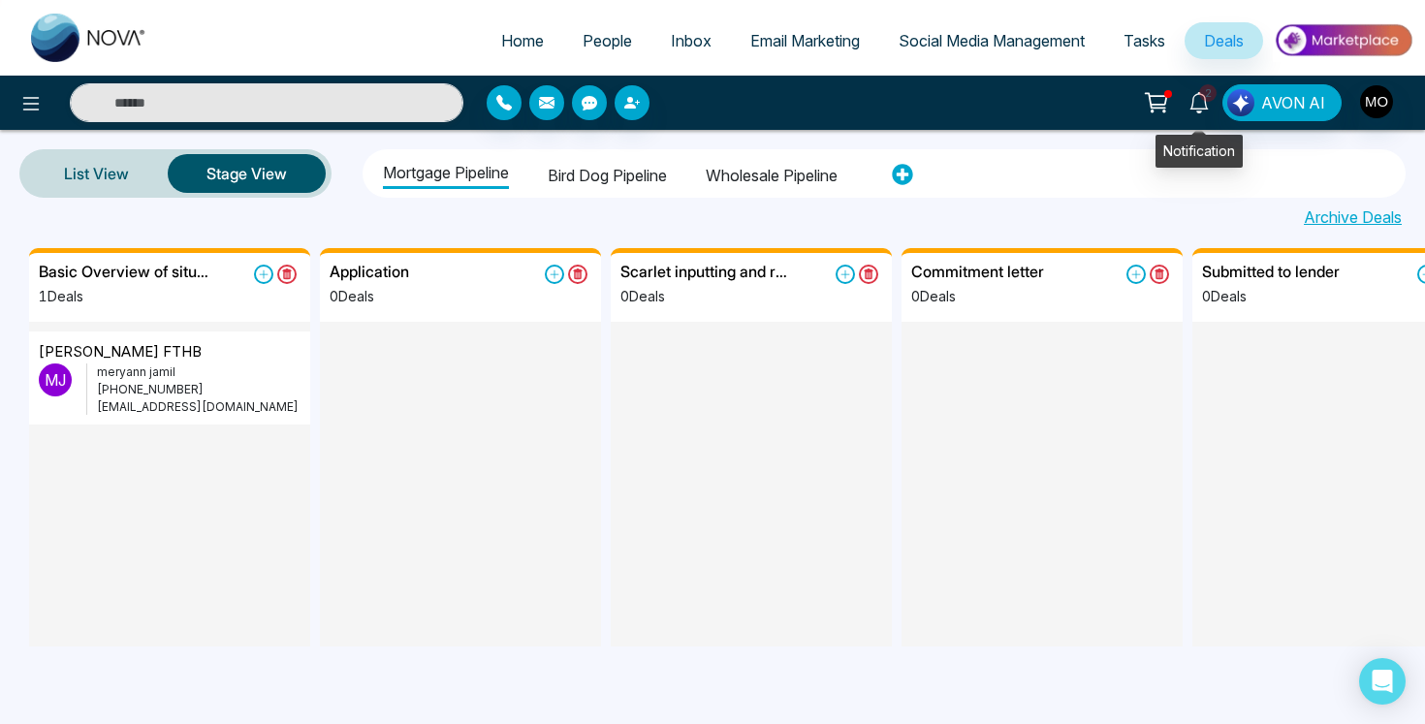
click at [1199, 100] on icon at bounding box center [1199, 102] width 21 height 21
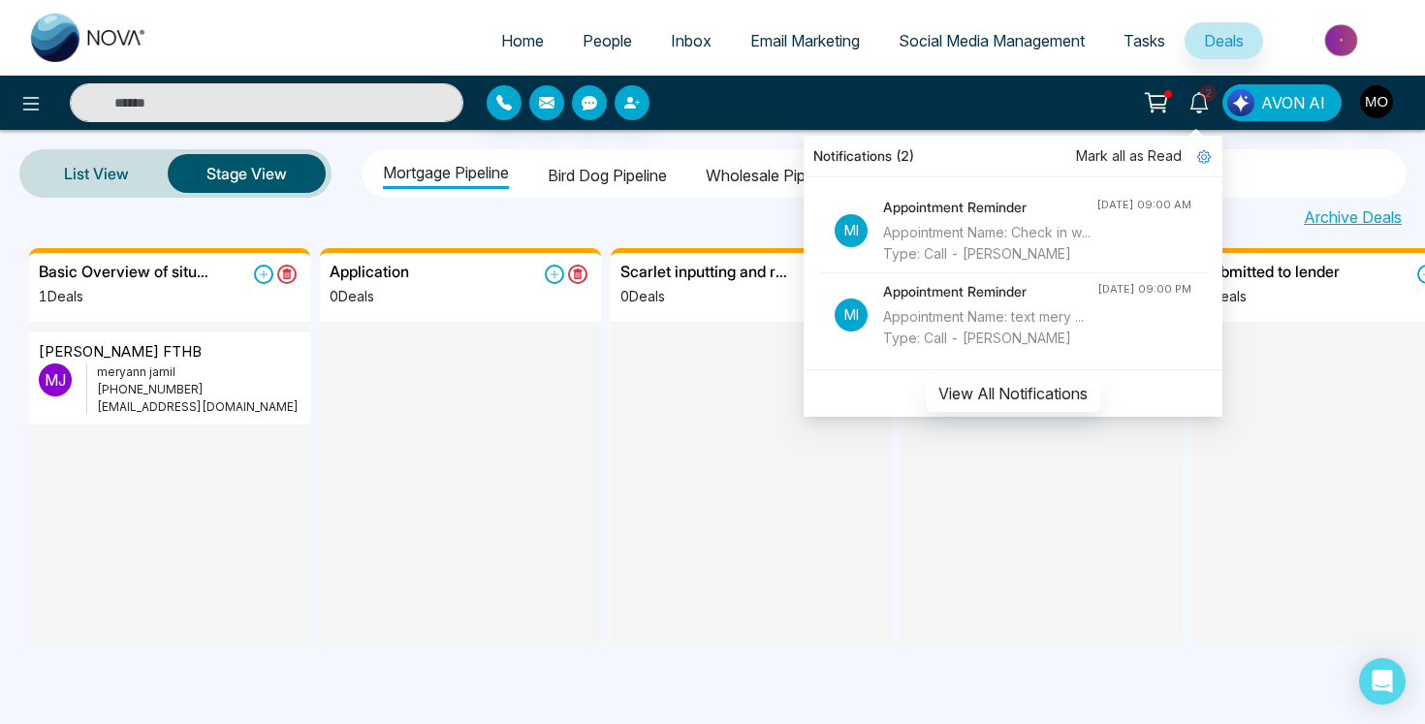
click at [975, 561] on div at bounding box center [1042, 485] width 281 height 326
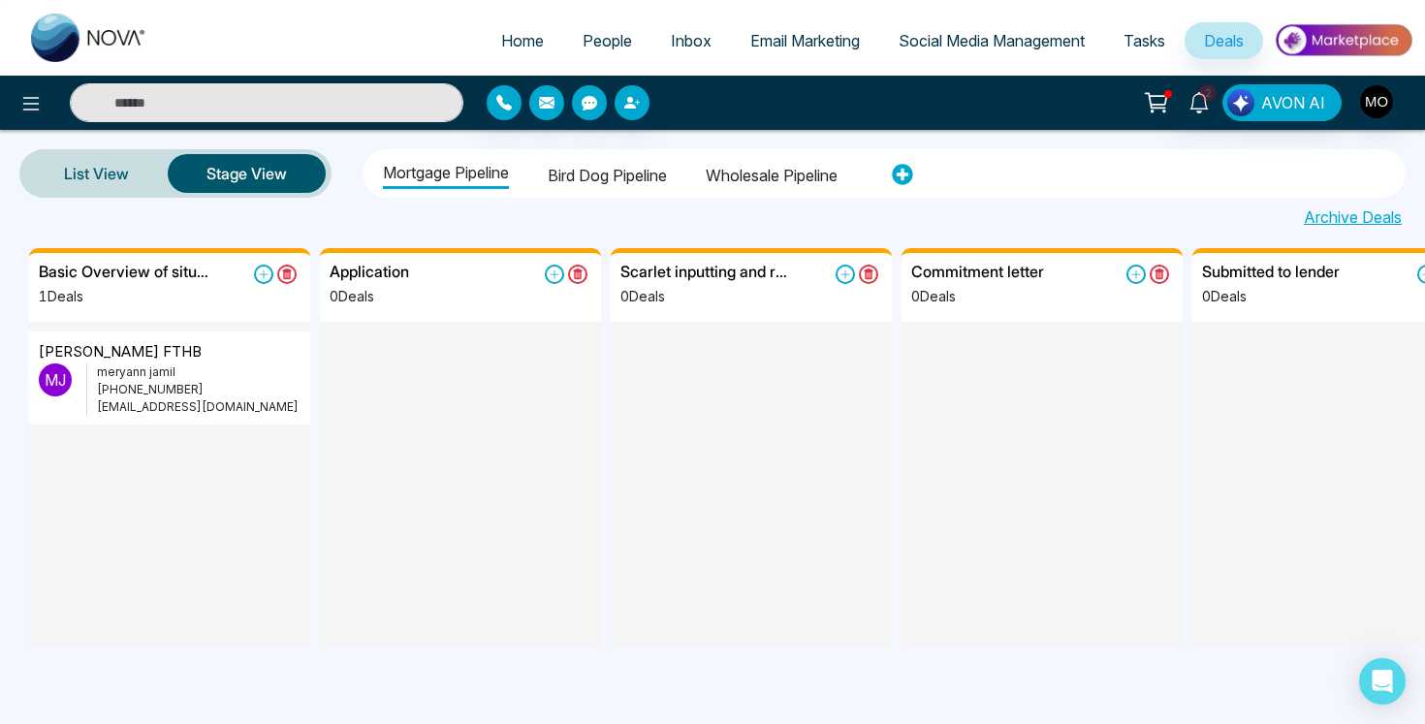
click at [632, 173] on li "Bird Dog Pipeline" at bounding box center [607, 172] width 119 height 33
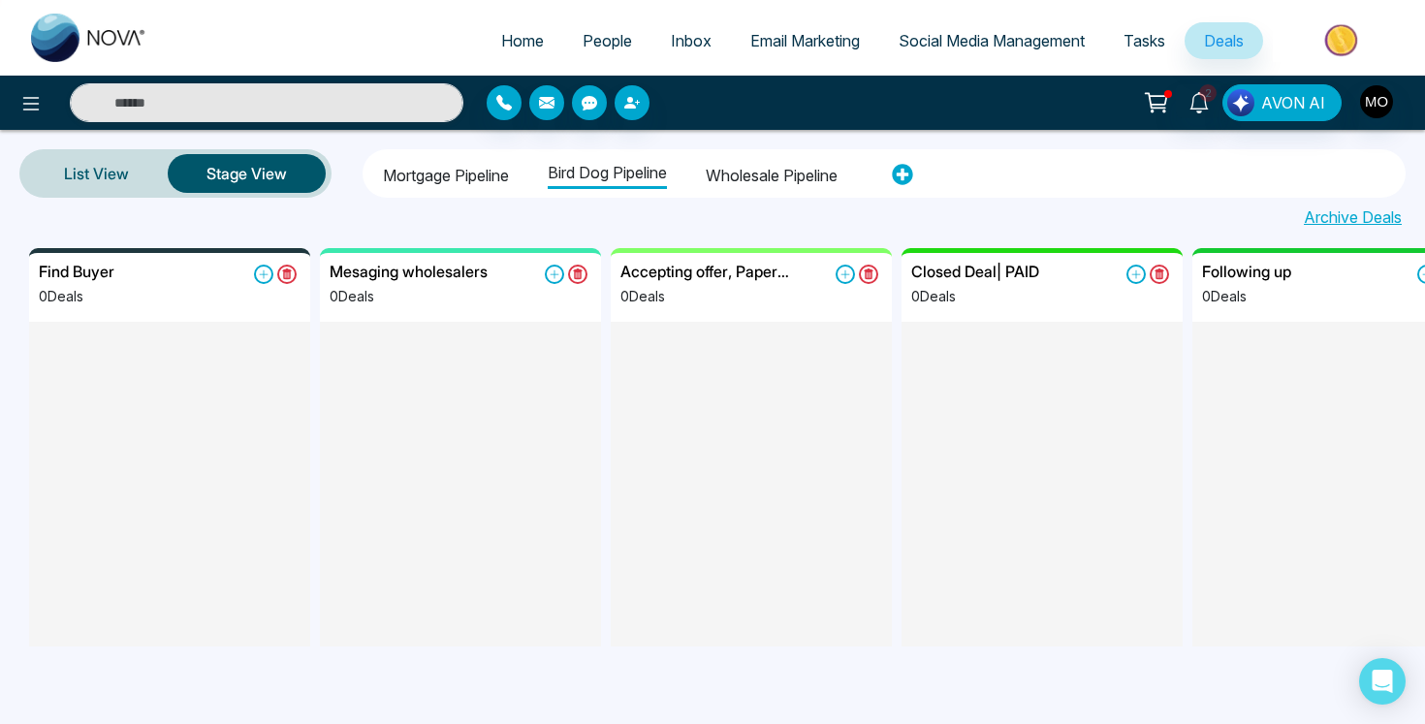
click at [775, 164] on li "Wholesale pipeline" at bounding box center [772, 172] width 132 height 33
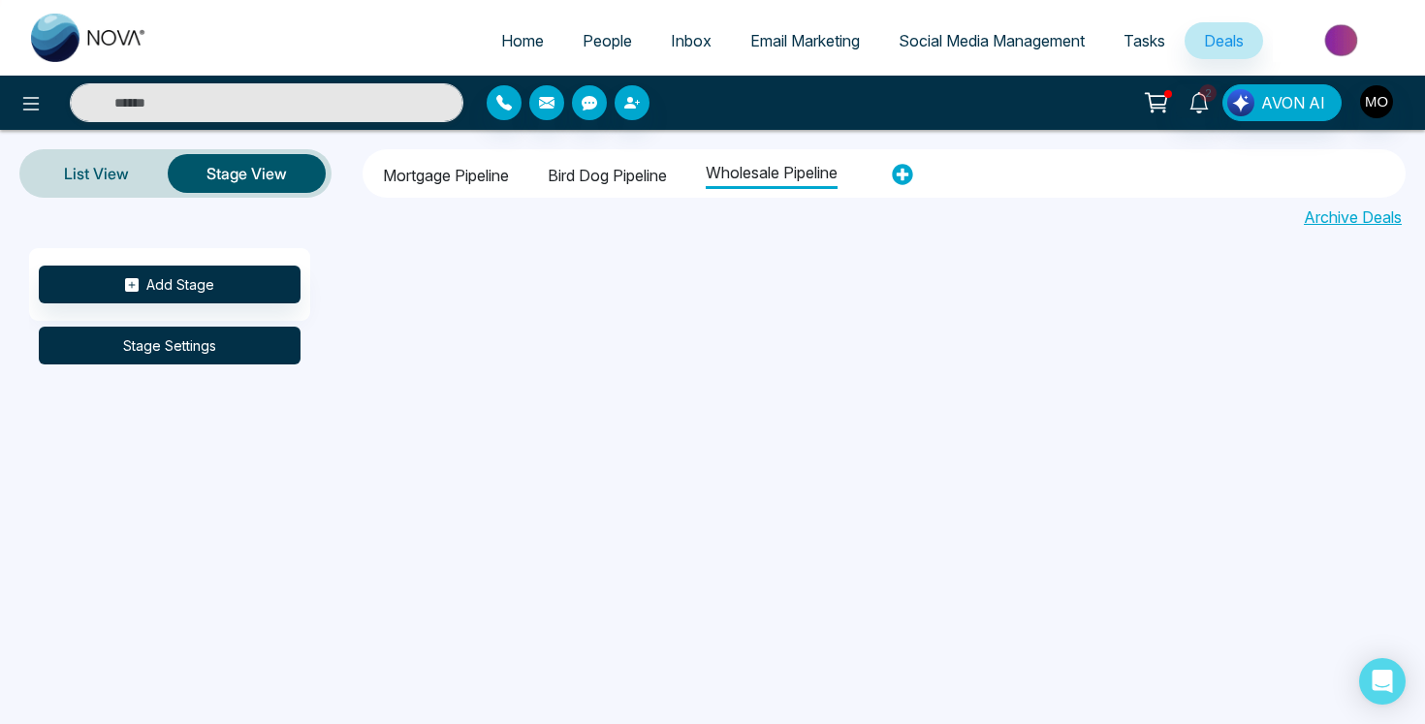
click at [262, 349] on button "Stage Settings" at bounding box center [170, 346] width 262 height 38
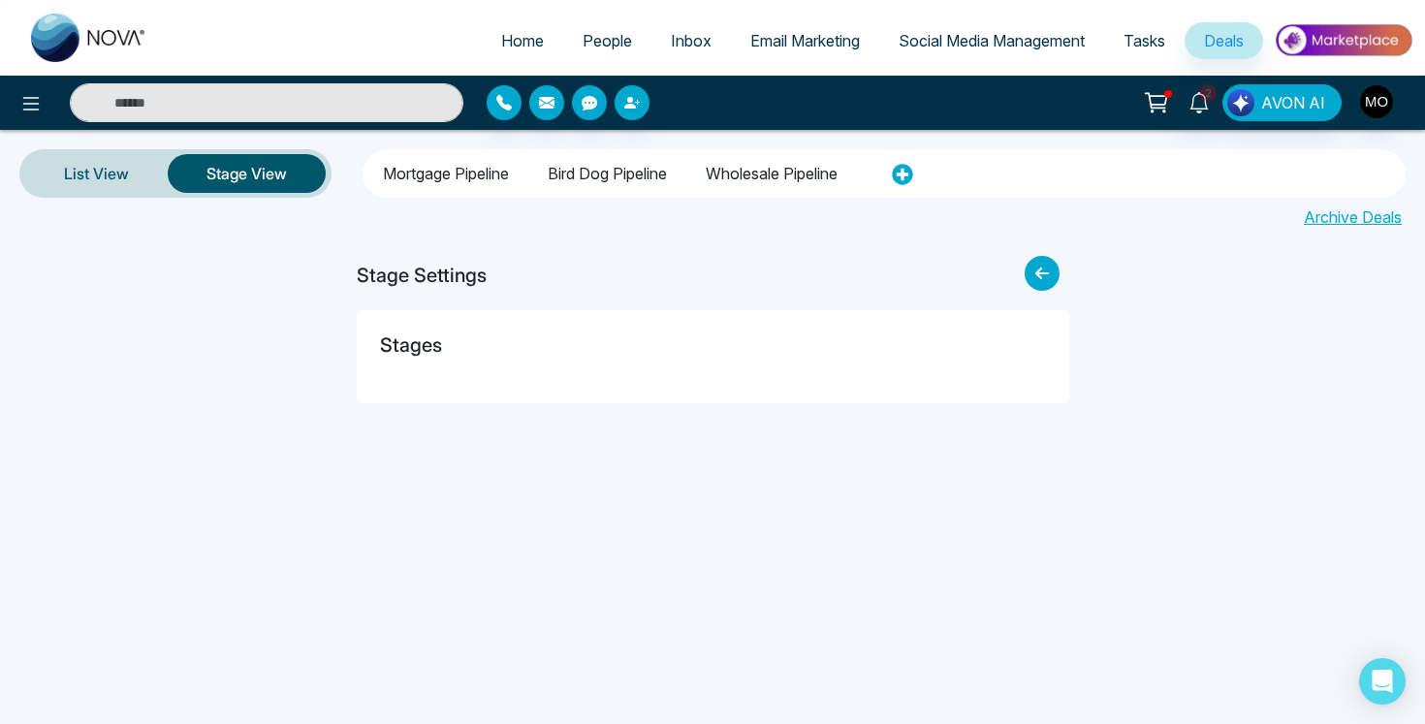
click at [437, 340] on h5 "Stages" at bounding box center [411, 345] width 62 height 23
click at [1034, 273] on icon at bounding box center [1042, 273] width 35 height 35
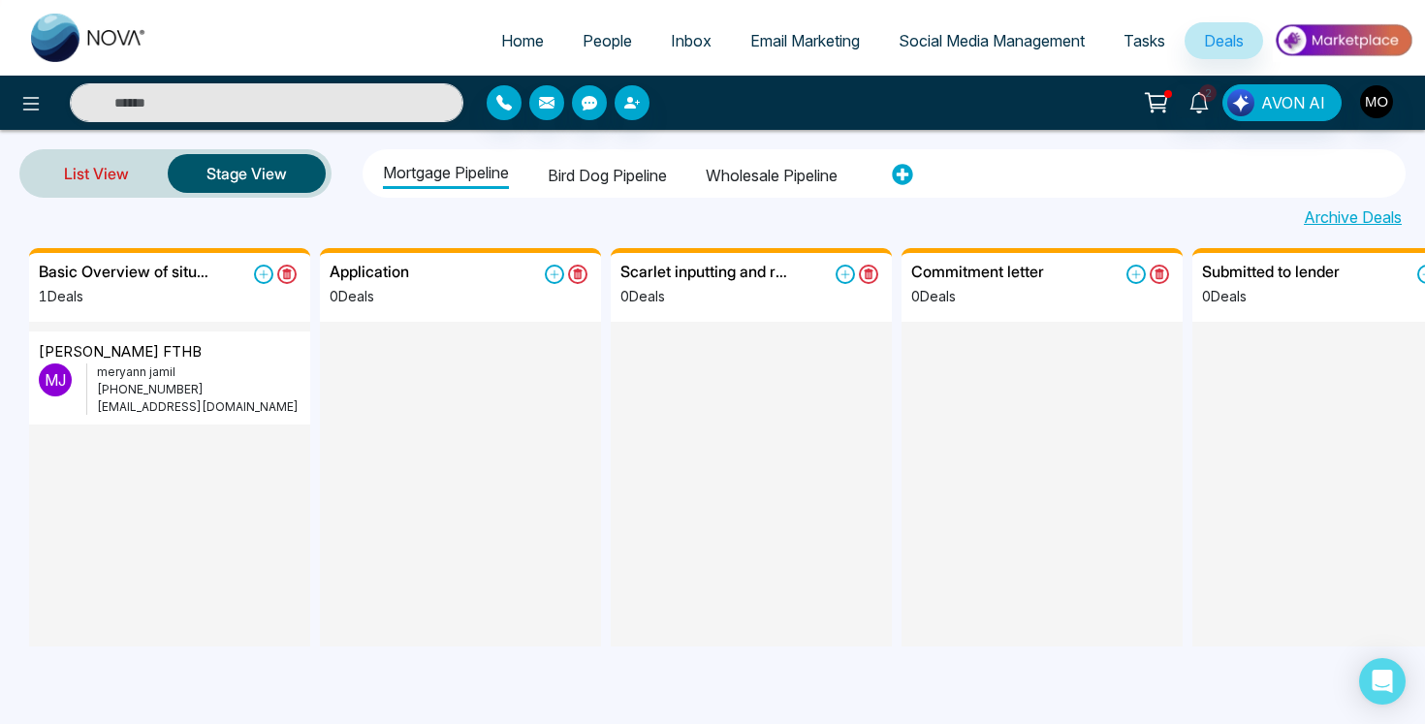
click at [118, 183] on link "List View" at bounding box center [96, 173] width 143 height 47
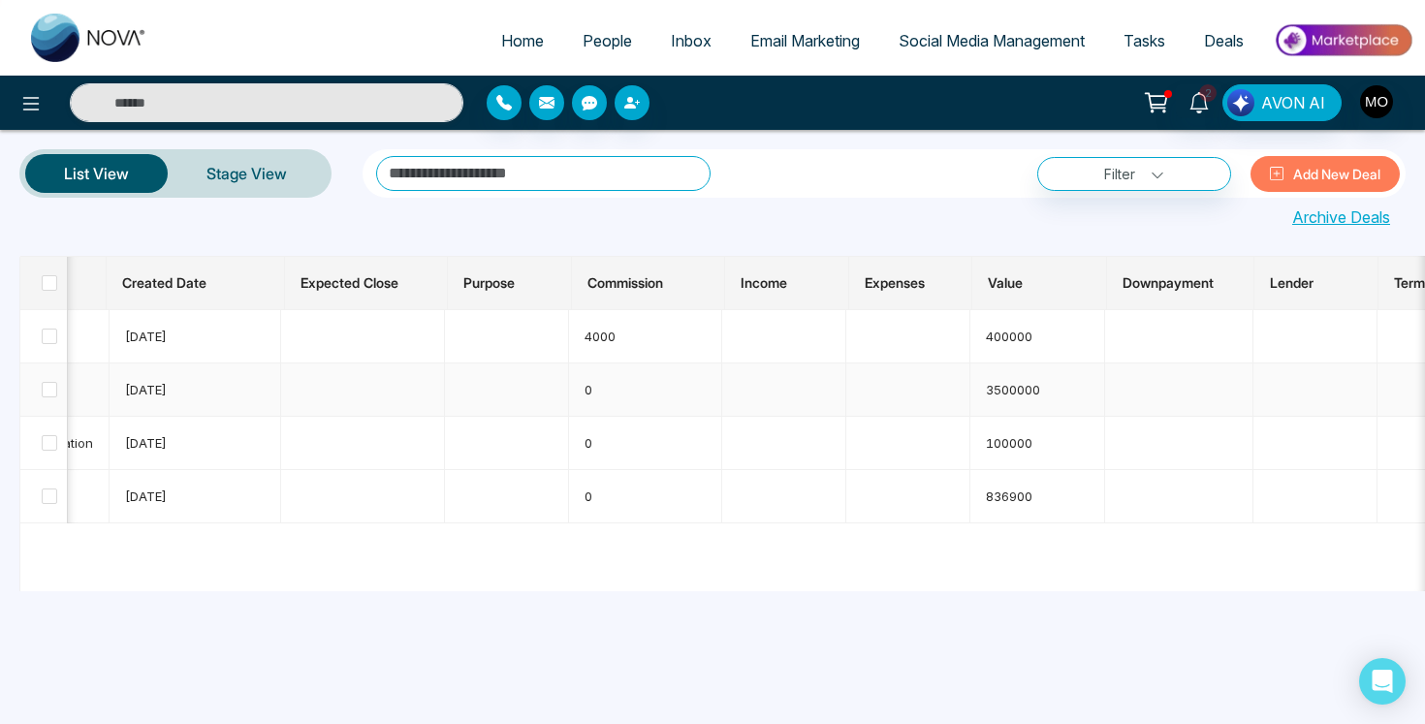
scroll to position [0, 1019]
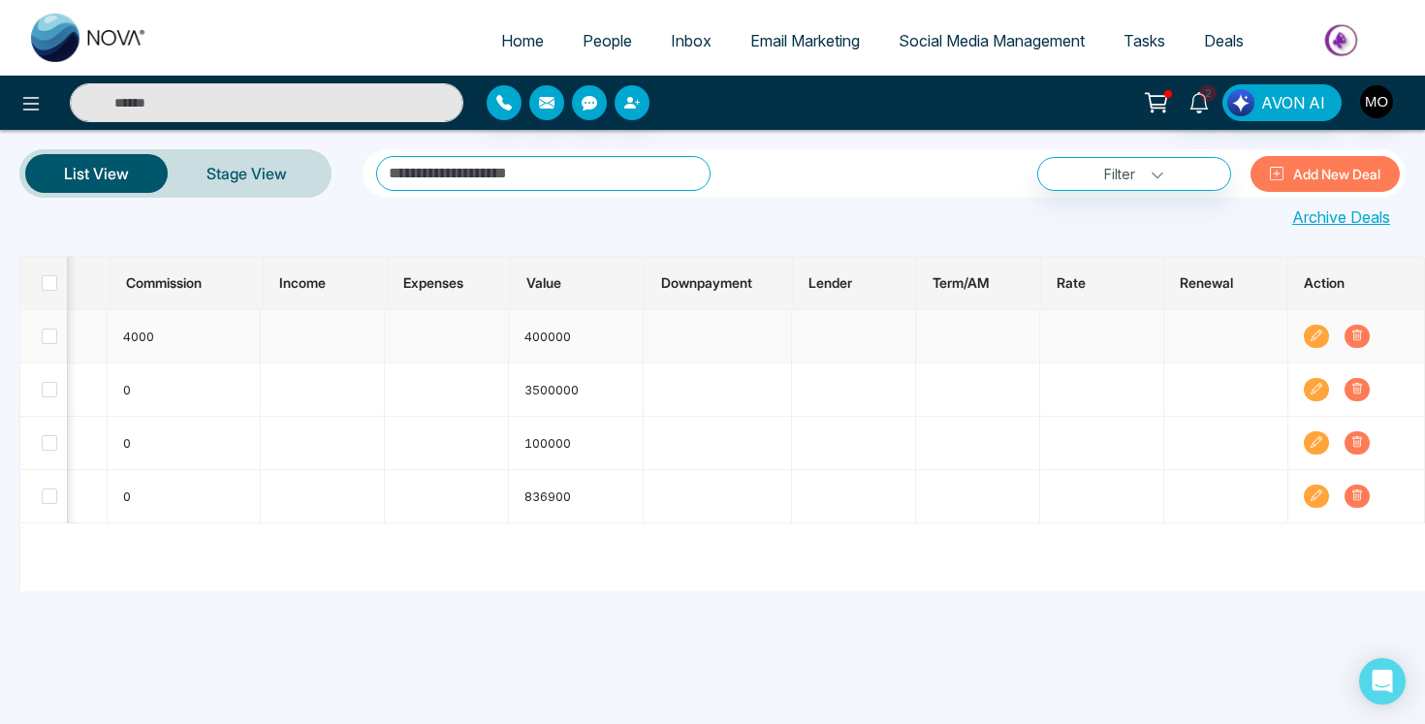
click at [1364, 334] on span at bounding box center [1357, 336] width 25 height 23
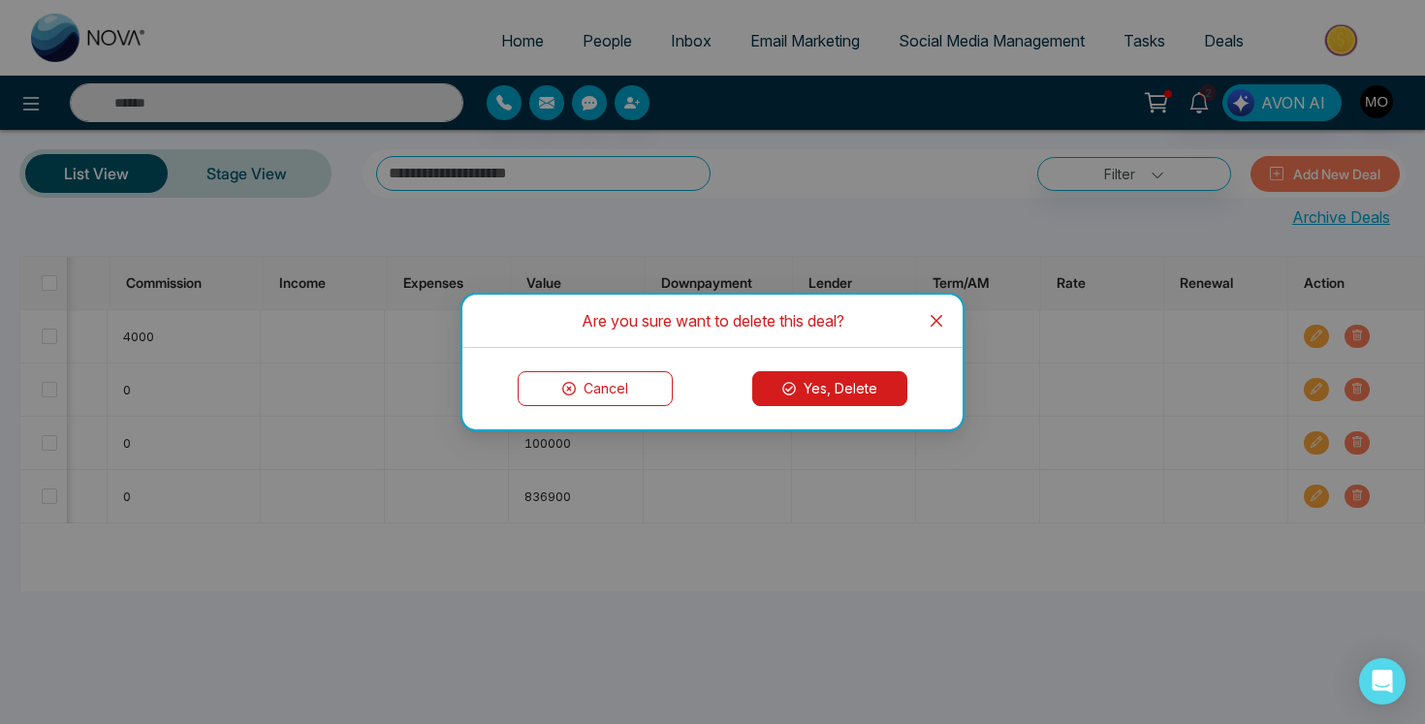
click at [867, 380] on button "Yes, Delete" at bounding box center [829, 388] width 155 height 35
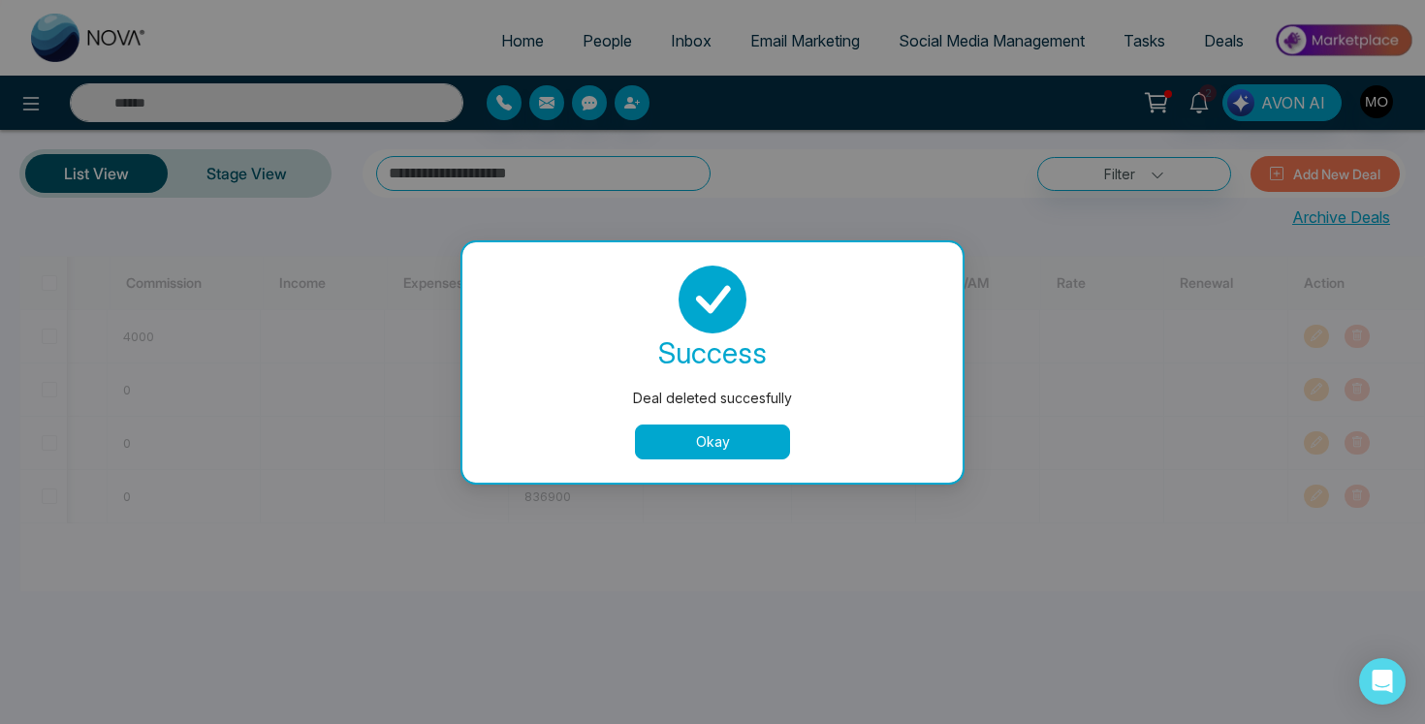
scroll to position [0, 1018]
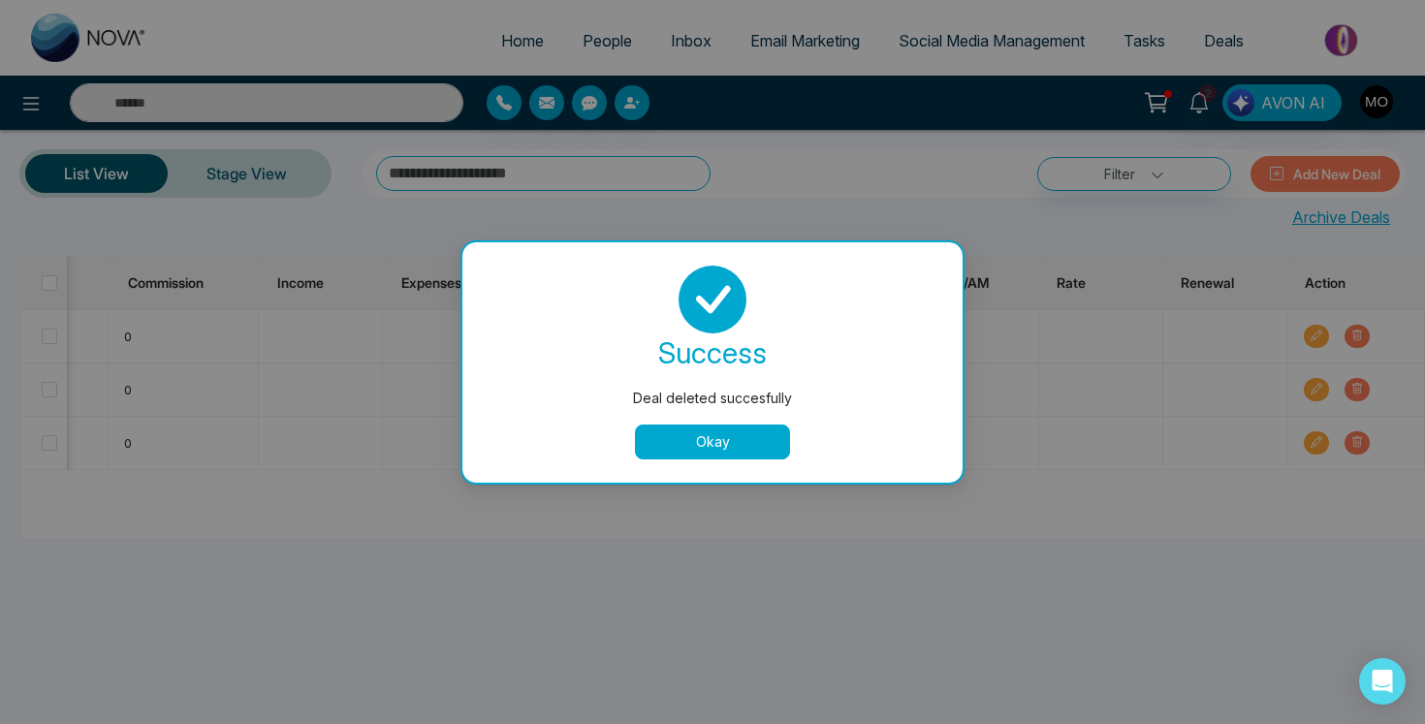
click at [739, 434] on button "Okay" at bounding box center [712, 442] width 155 height 35
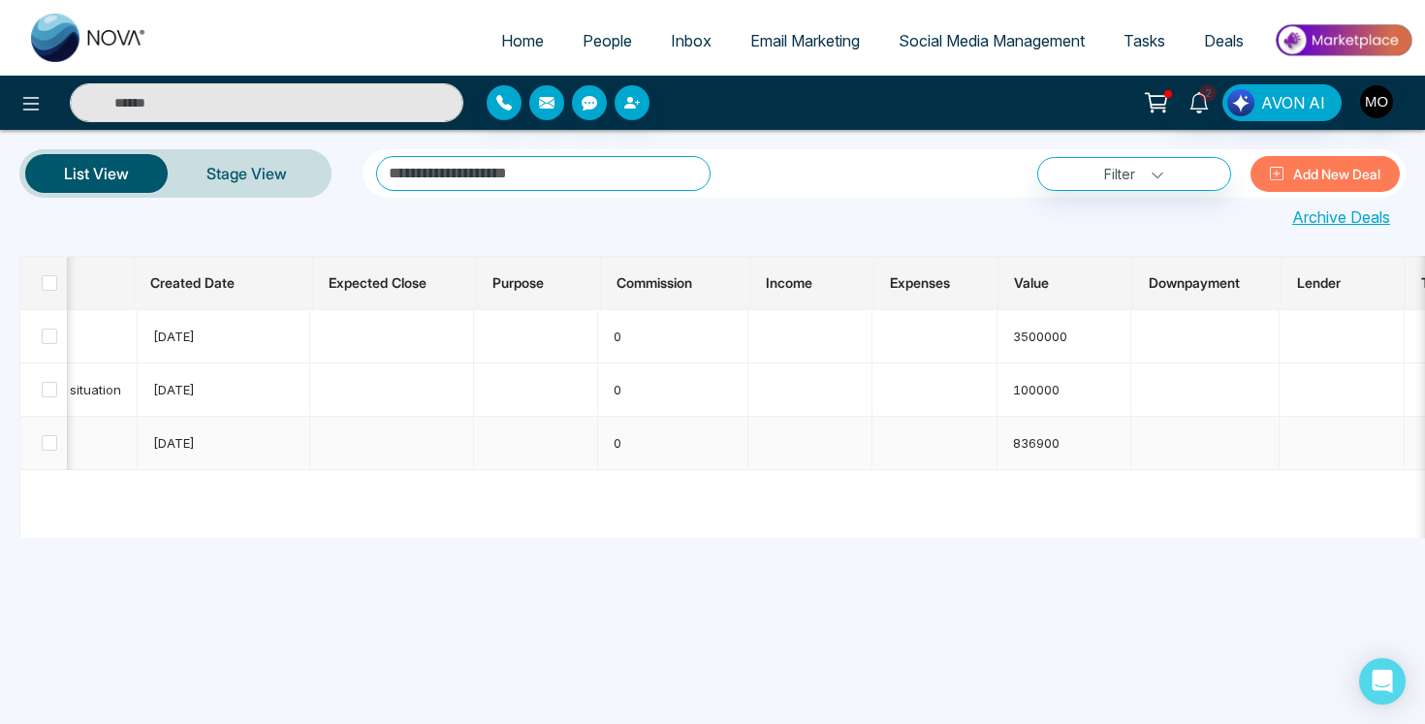
scroll to position [0, 0]
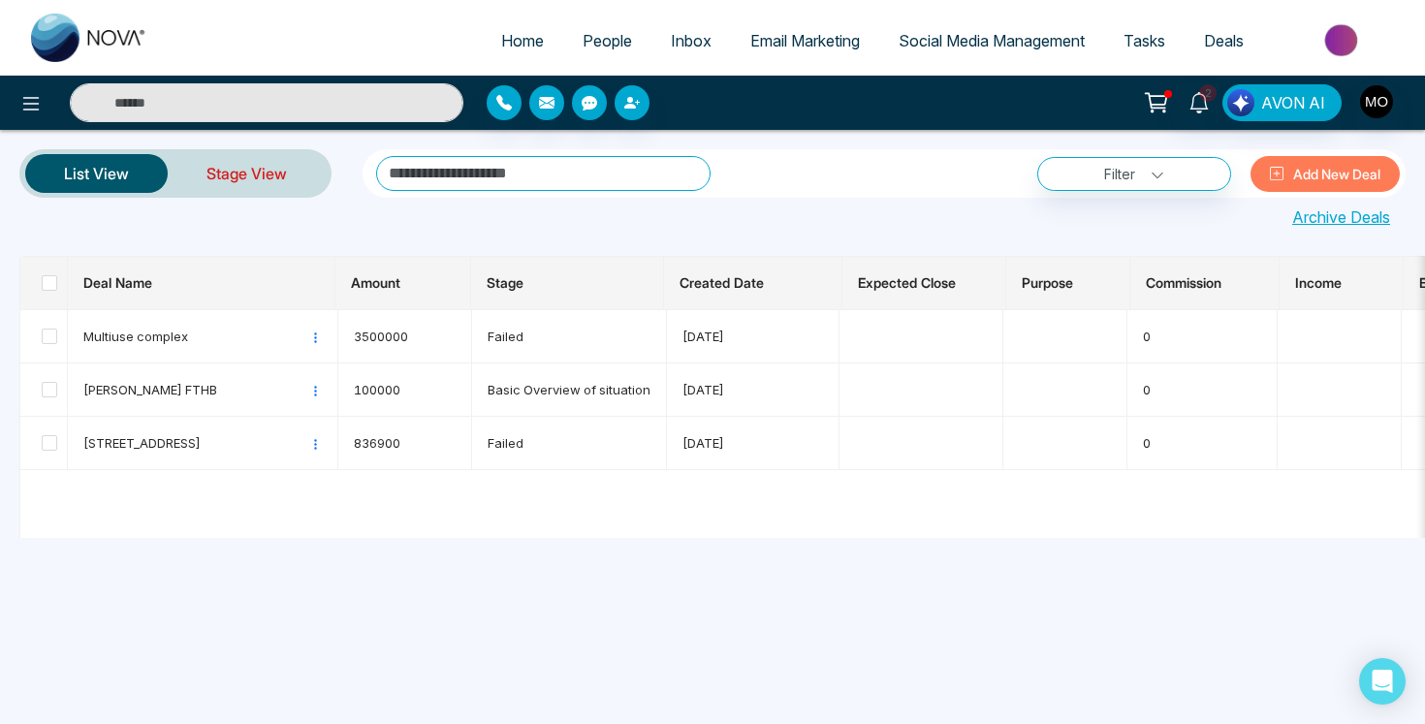
click at [248, 162] on link "Stage View" at bounding box center [247, 173] width 158 height 47
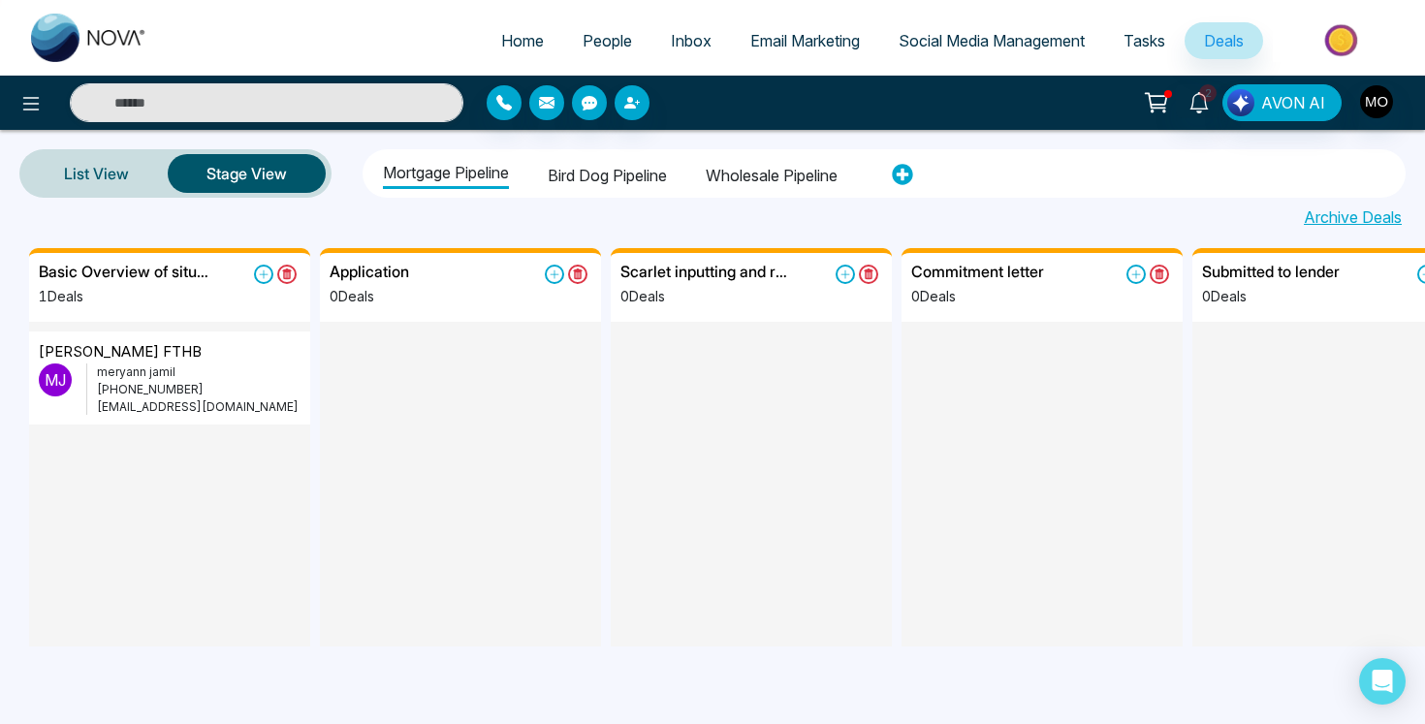
click at [941, 34] on span "Social Media Management" at bounding box center [992, 40] width 186 height 19
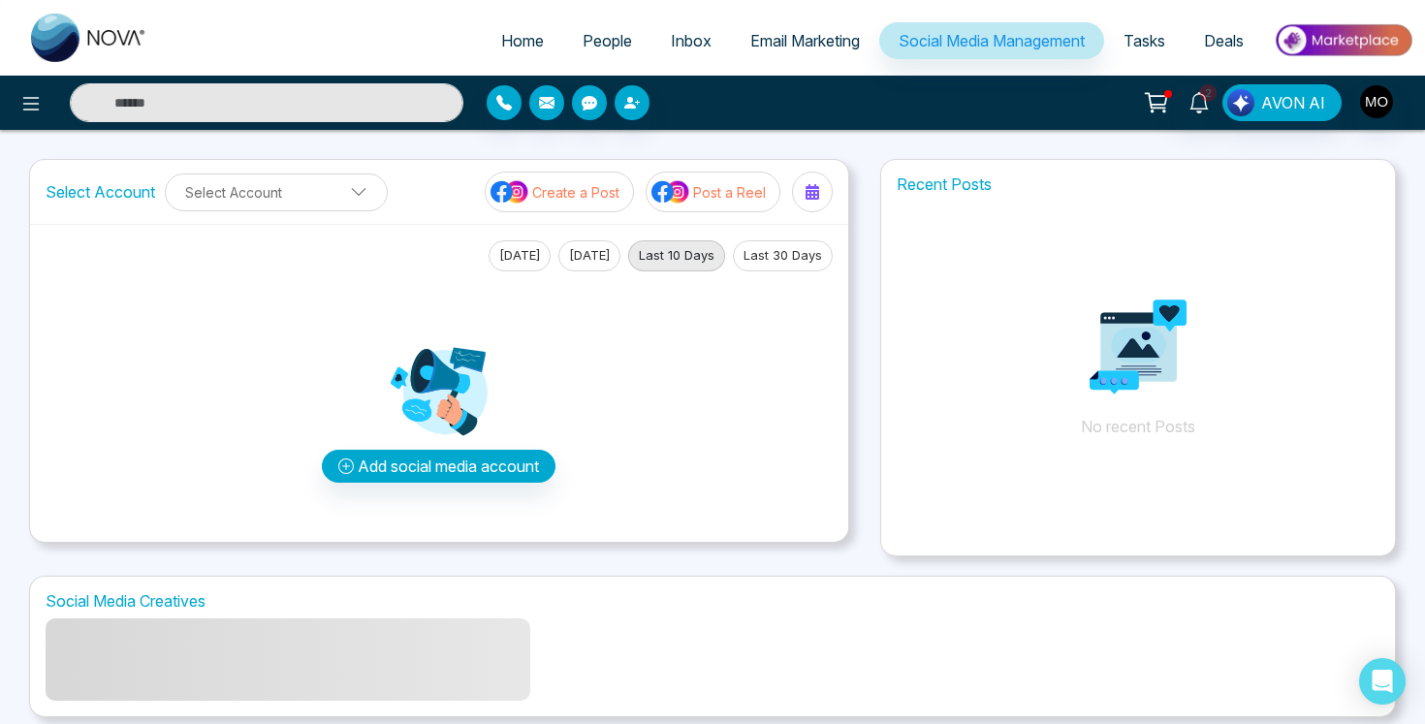
click at [802, 48] on span "Email Marketing" at bounding box center [805, 40] width 110 height 19
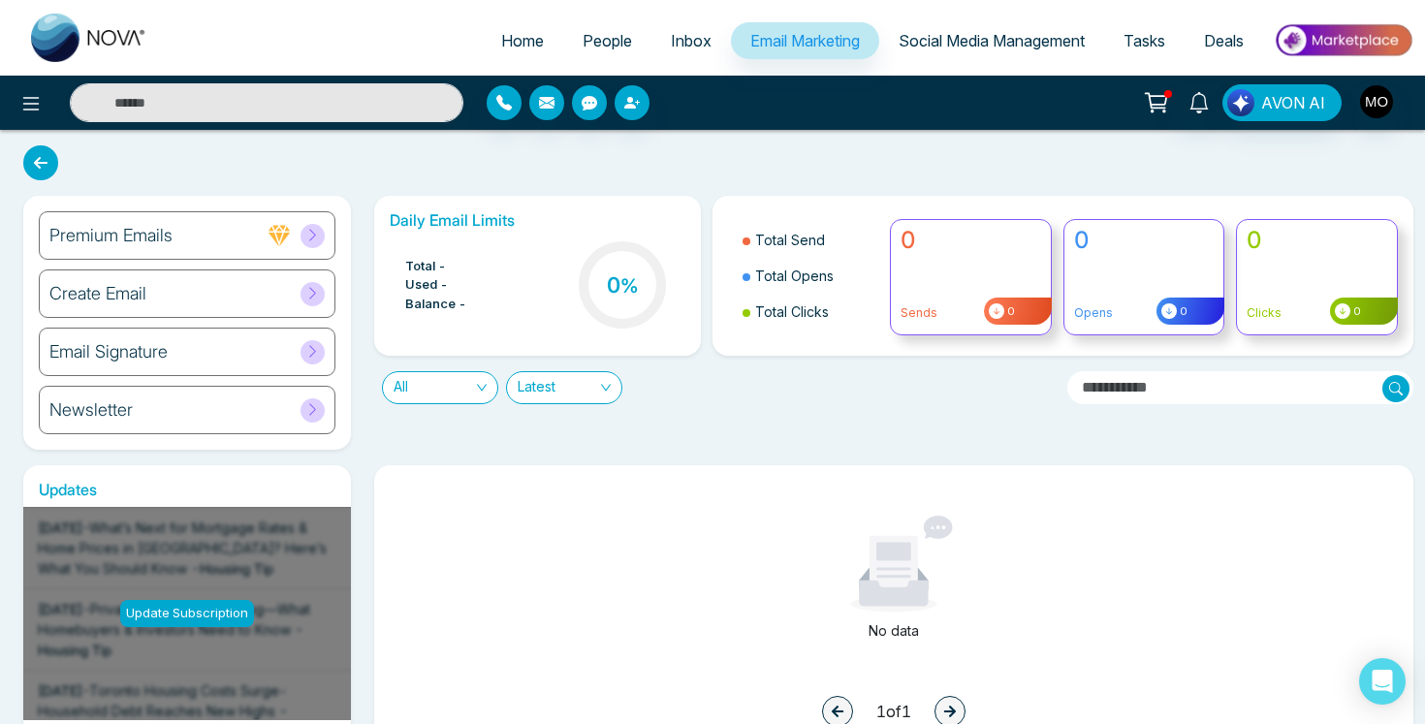
click at [671, 36] on span "Inbox" at bounding box center [691, 40] width 41 height 19
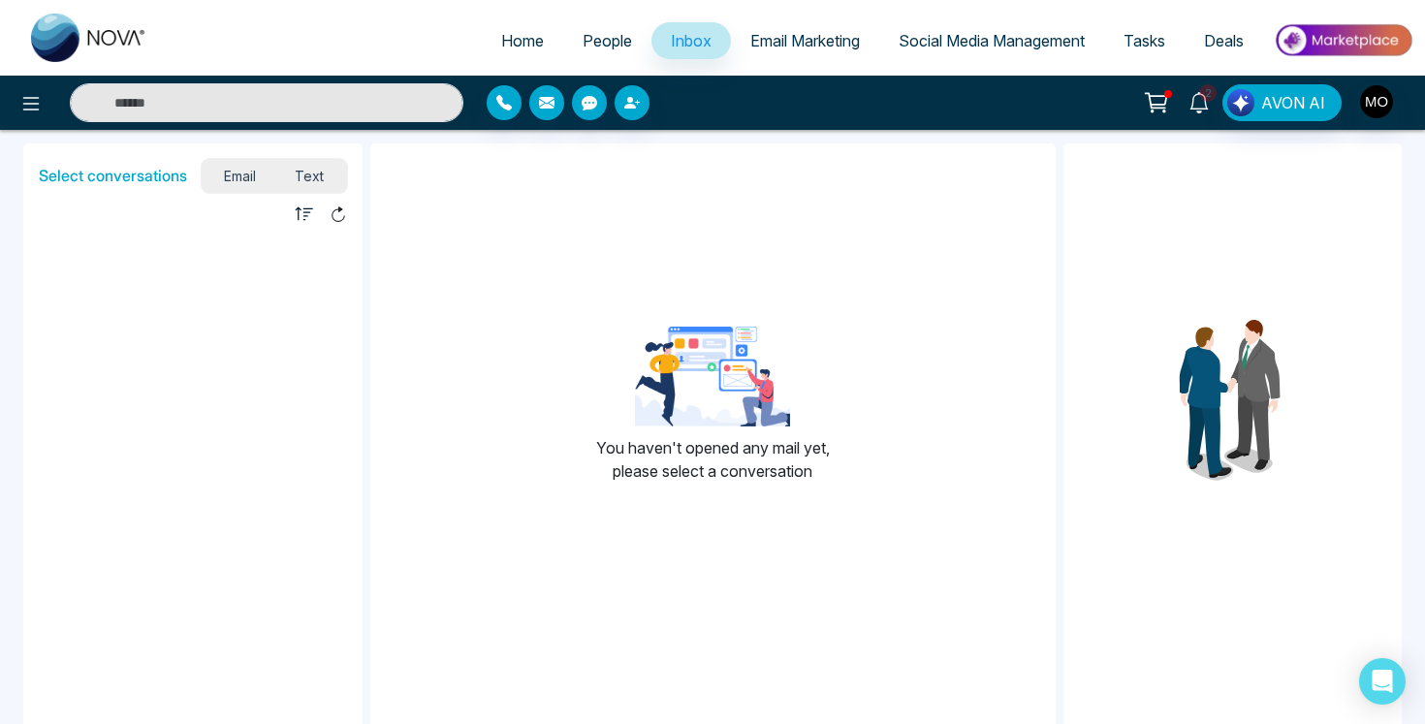
click at [1200, 112] on icon at bounding box center [1199, 102] width 18 height 21
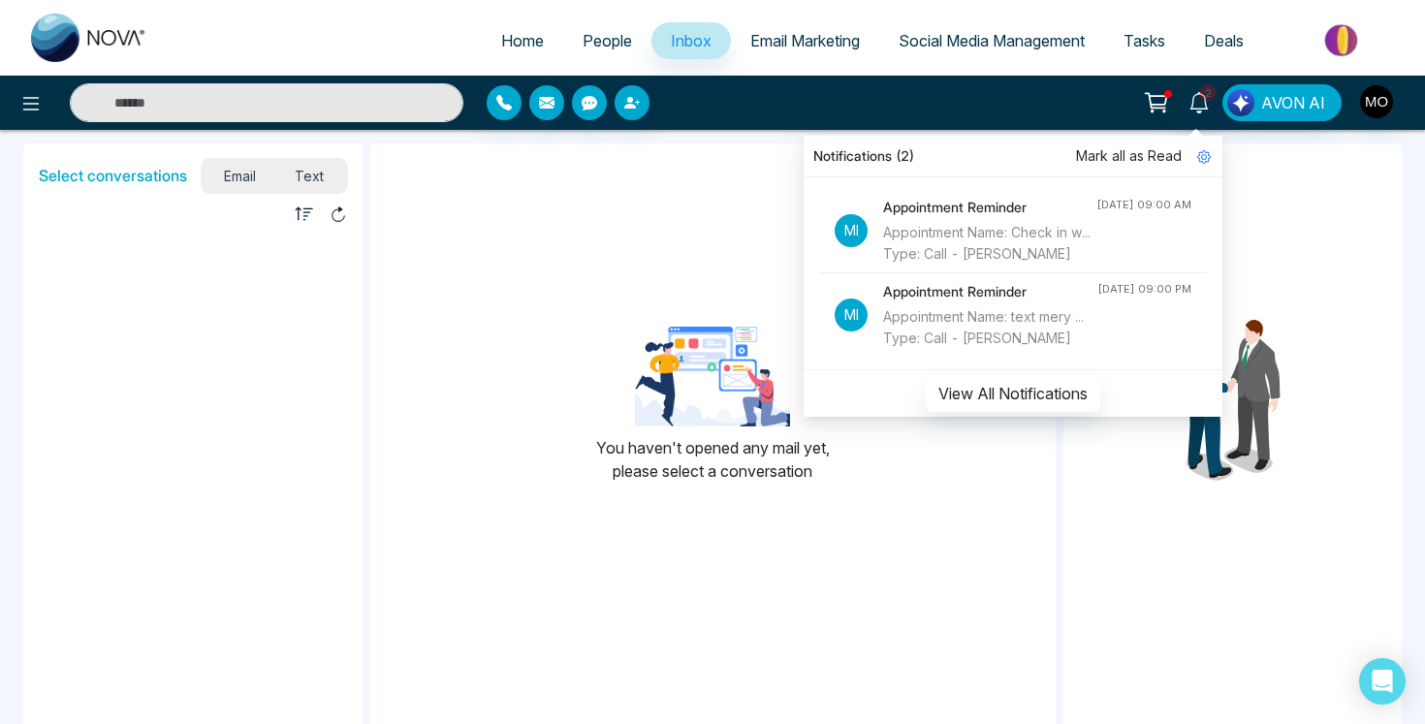
click at [525, 214] on div "You haven't opened any mail yet, please select a conversation" at bounding box center [713, 412] width 686 height 507
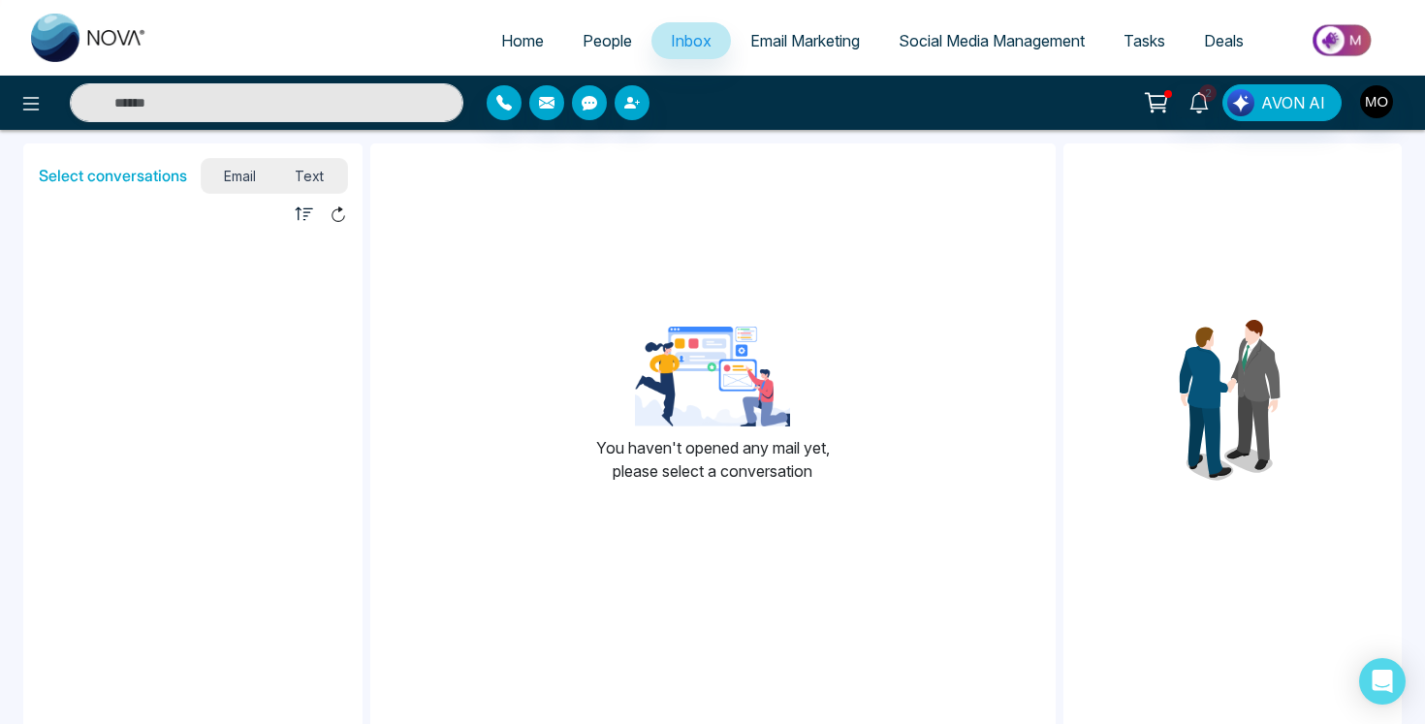
click at [523, 47] on span "Home" at bounding box center [522, 40] width 43 height 19
select select "*"
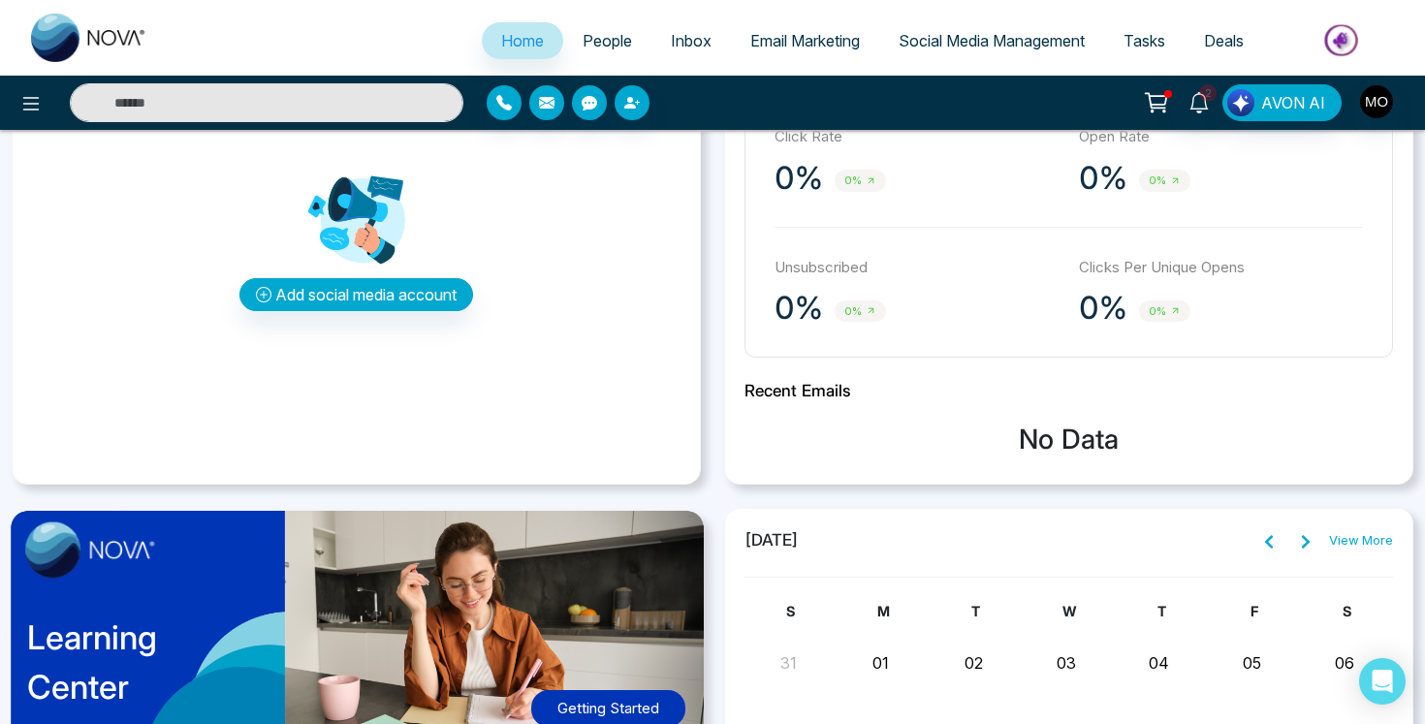
scroll to position [589, 0]
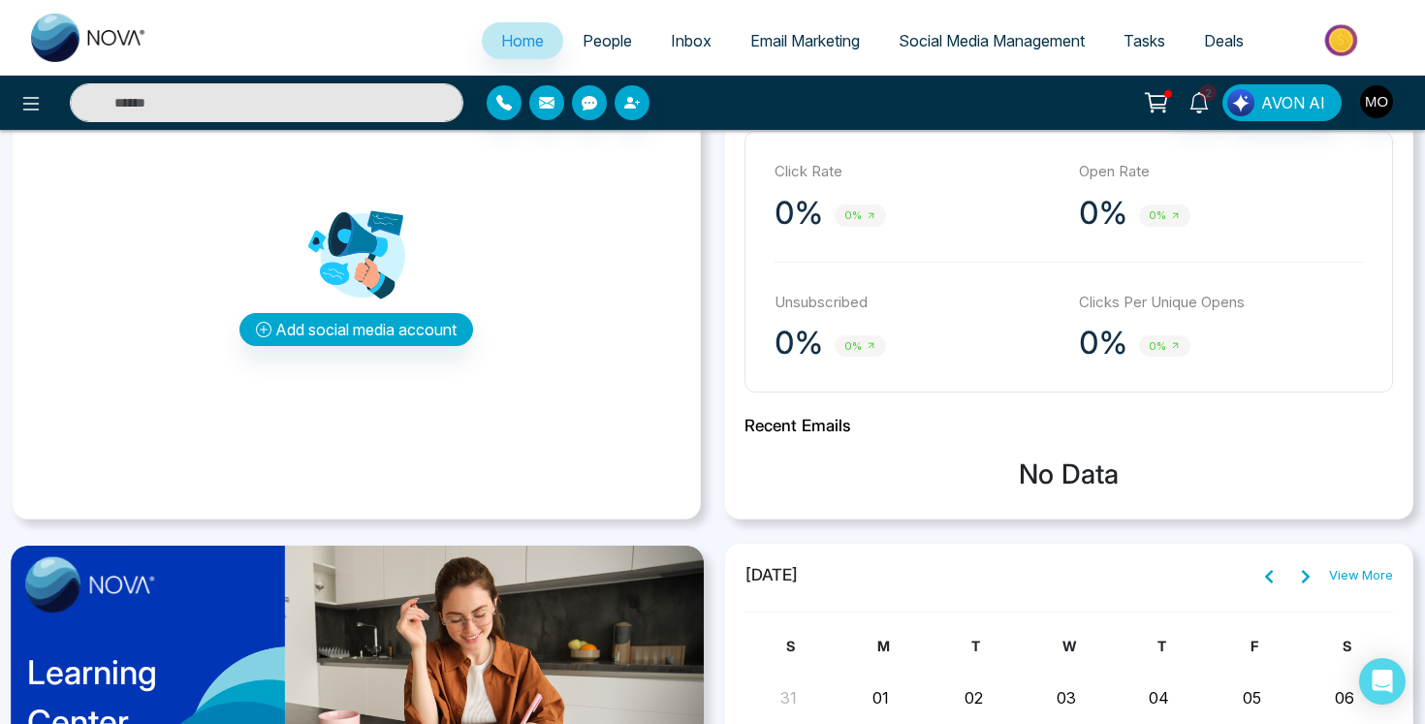
click at [957, 37] on span "Social Media Management" at bounding box center [992, 40] width 186 height 19
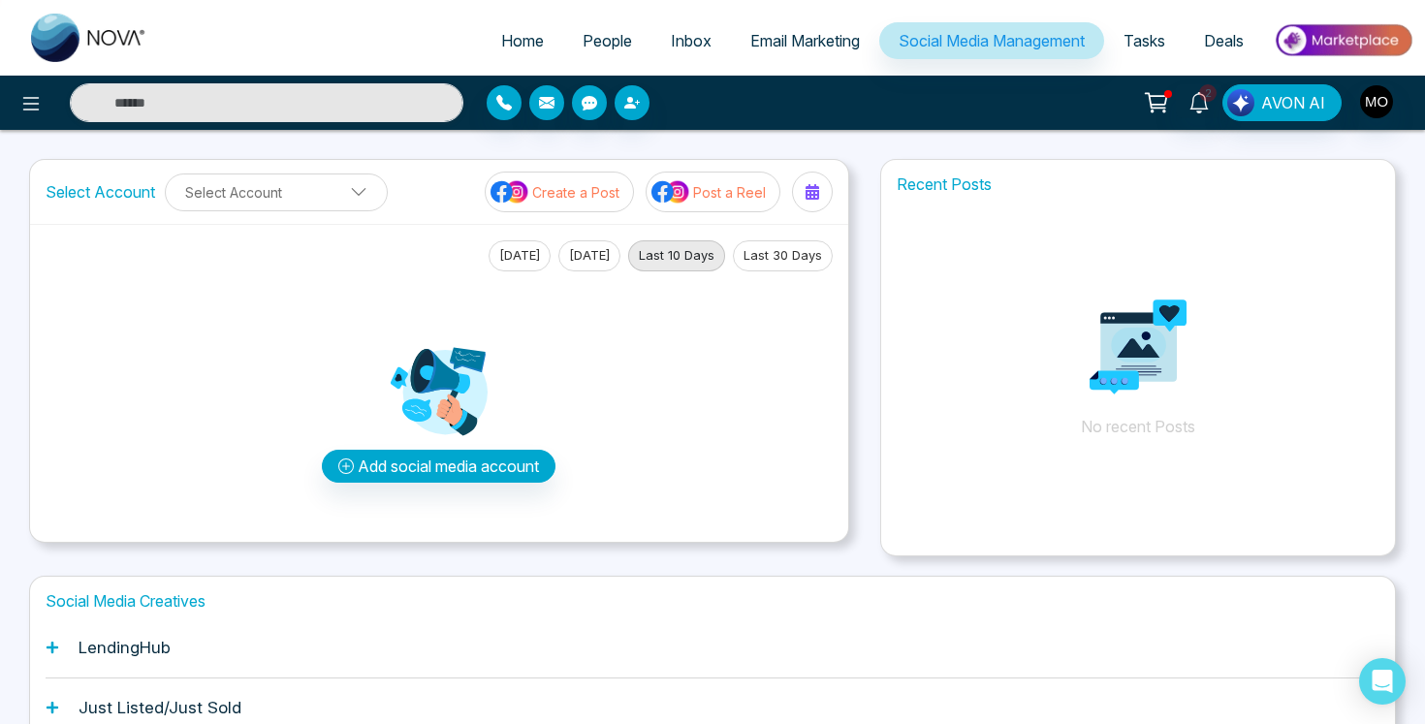
click at [1151, 48] on span "Tasks" at bounding box center [1145, 40] width 42 height 19
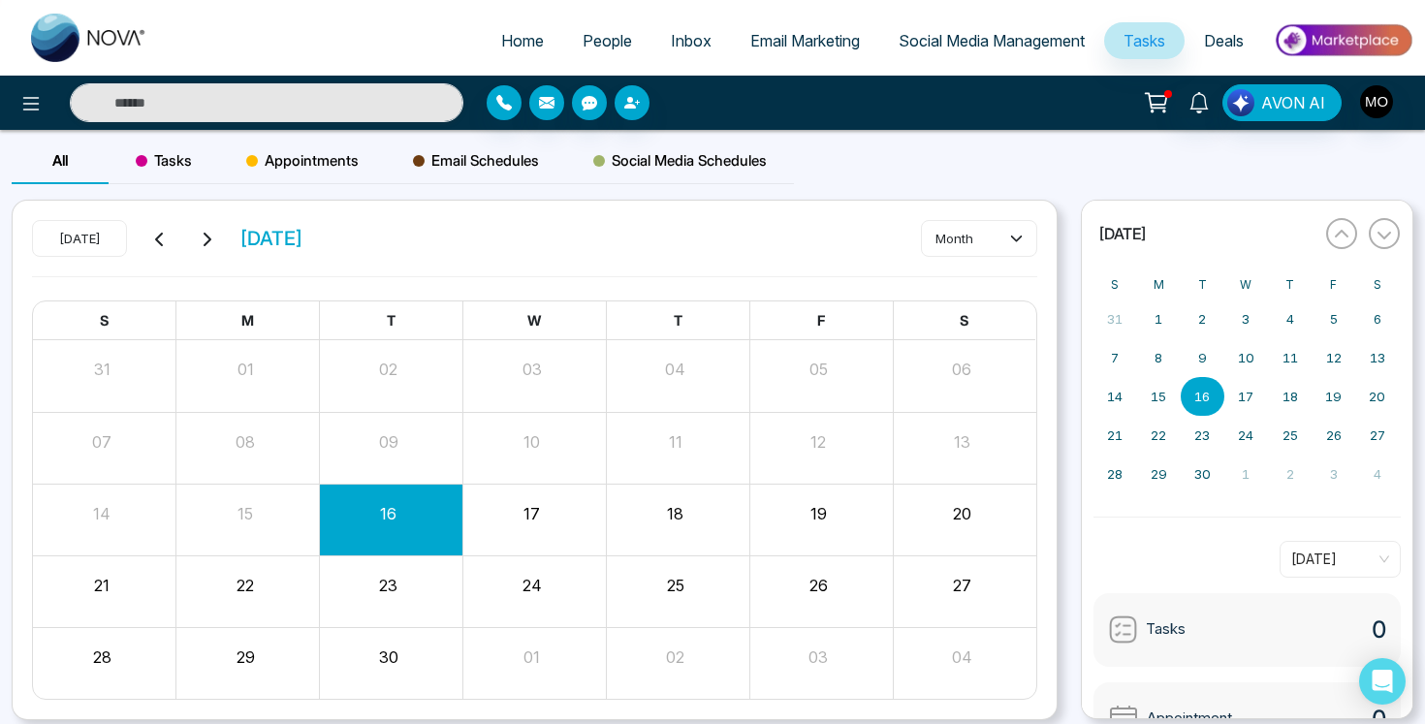
click at [1230, 42] on span "Deals" at bounding box center [1224, 40] width 40 height 19
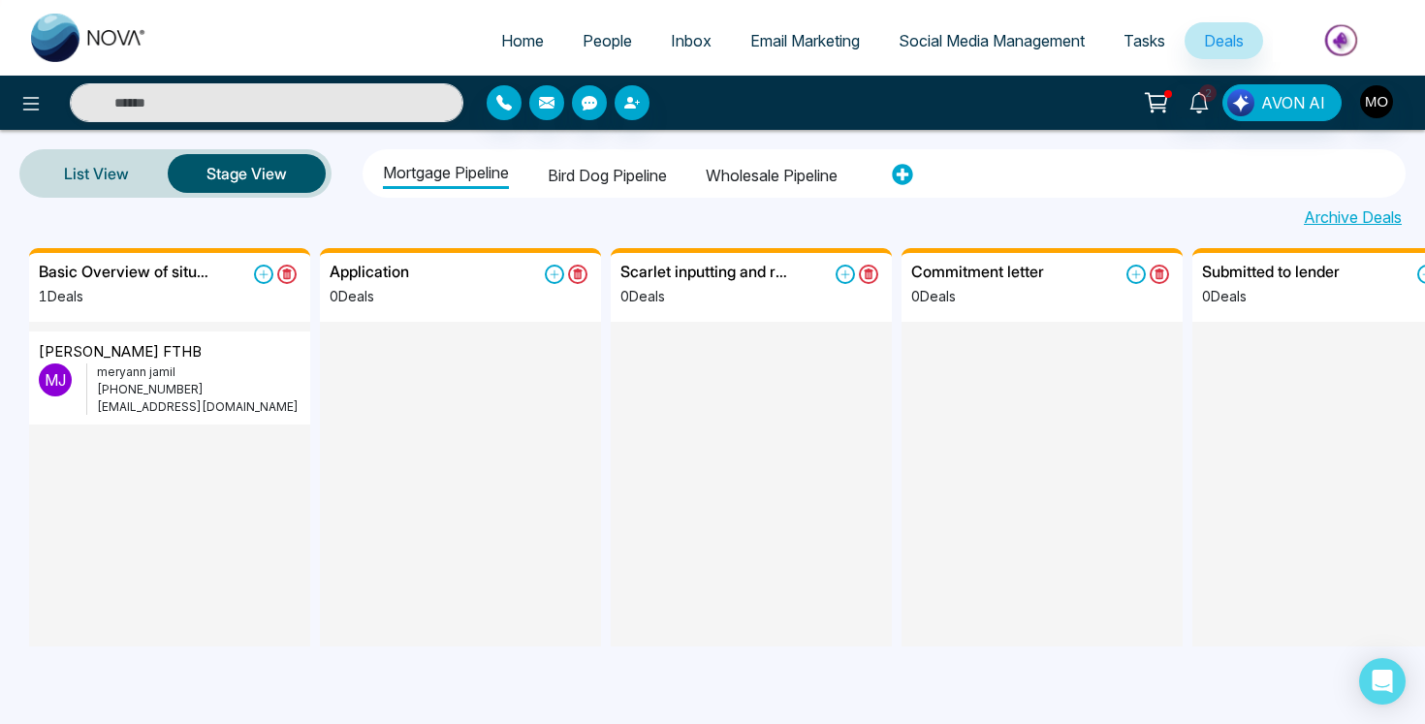
click at [590, 176] on li "Bird Dog Pipeline" at bounding box center [607, 172] width 119 height 33
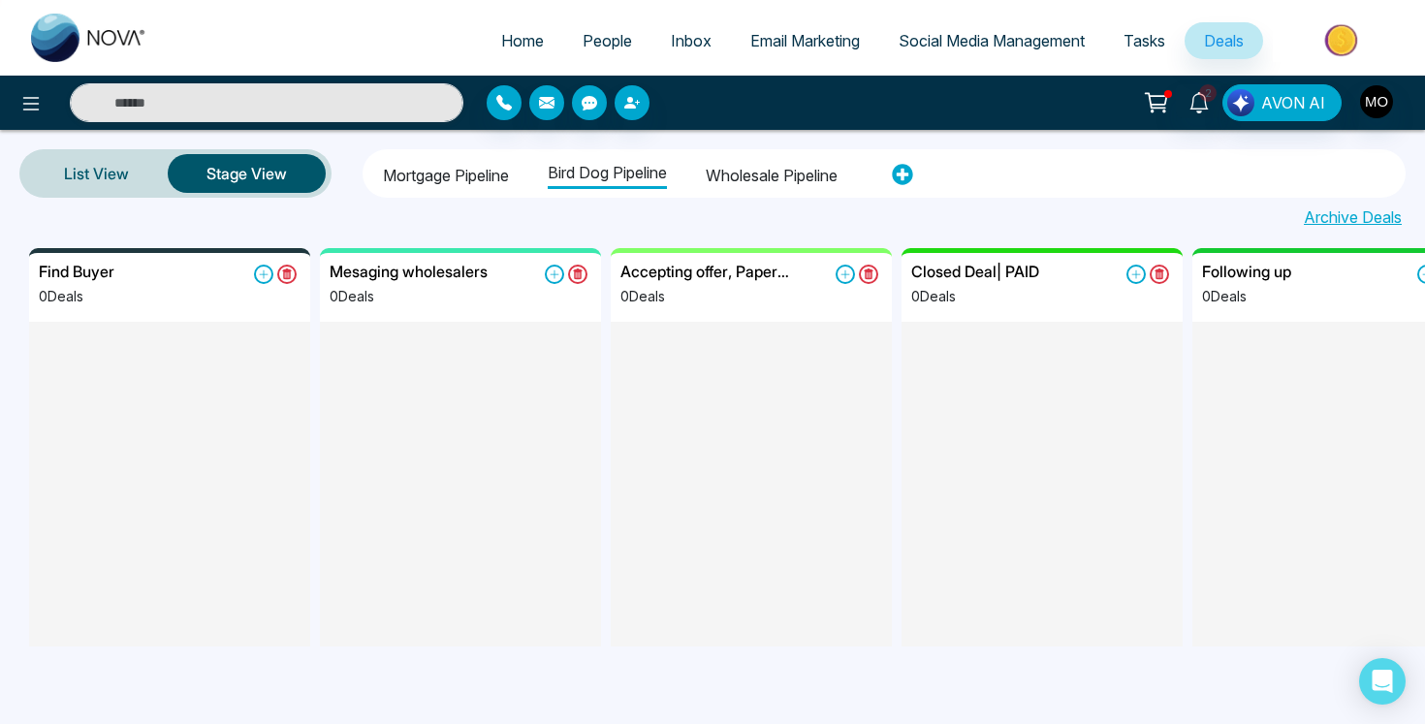
click at [517, 38] on span "Home" at bounding box center [522, 40] width 43 height 19
select select "*"
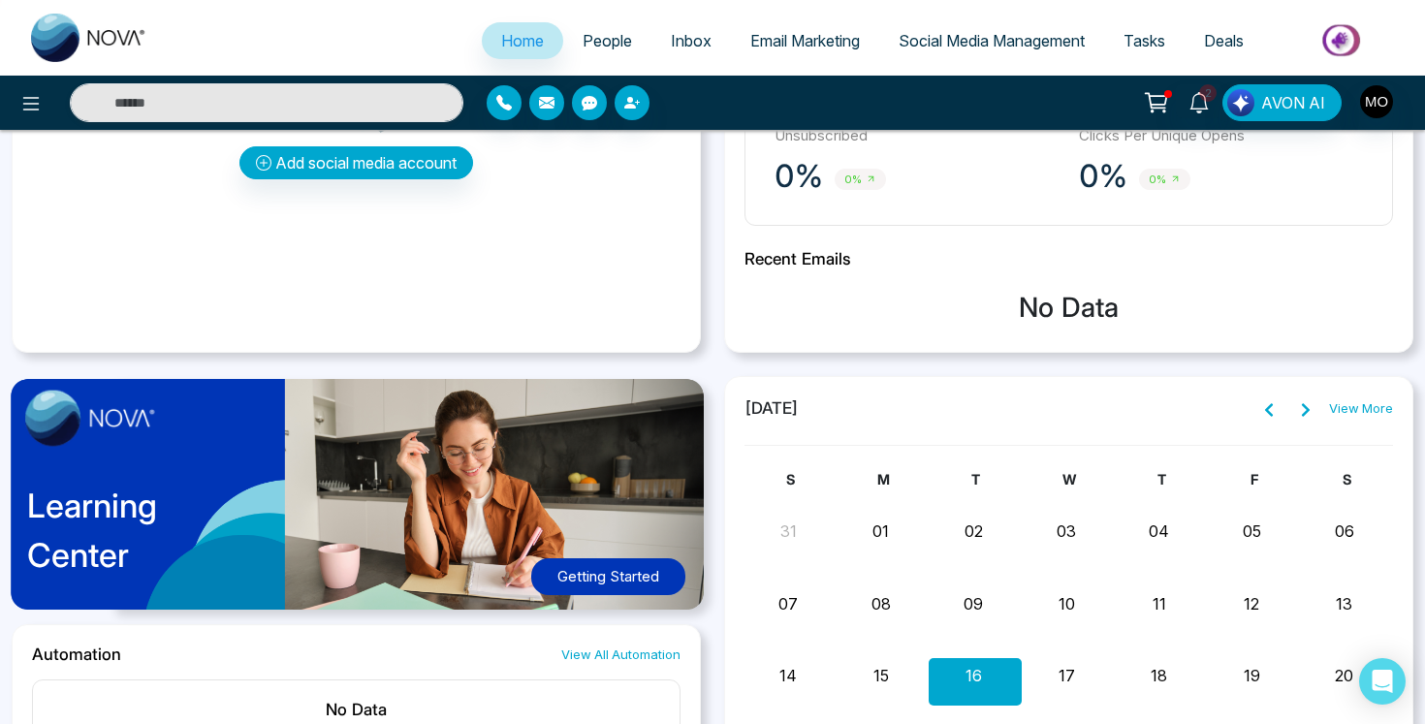
scroll to position [746, 0]
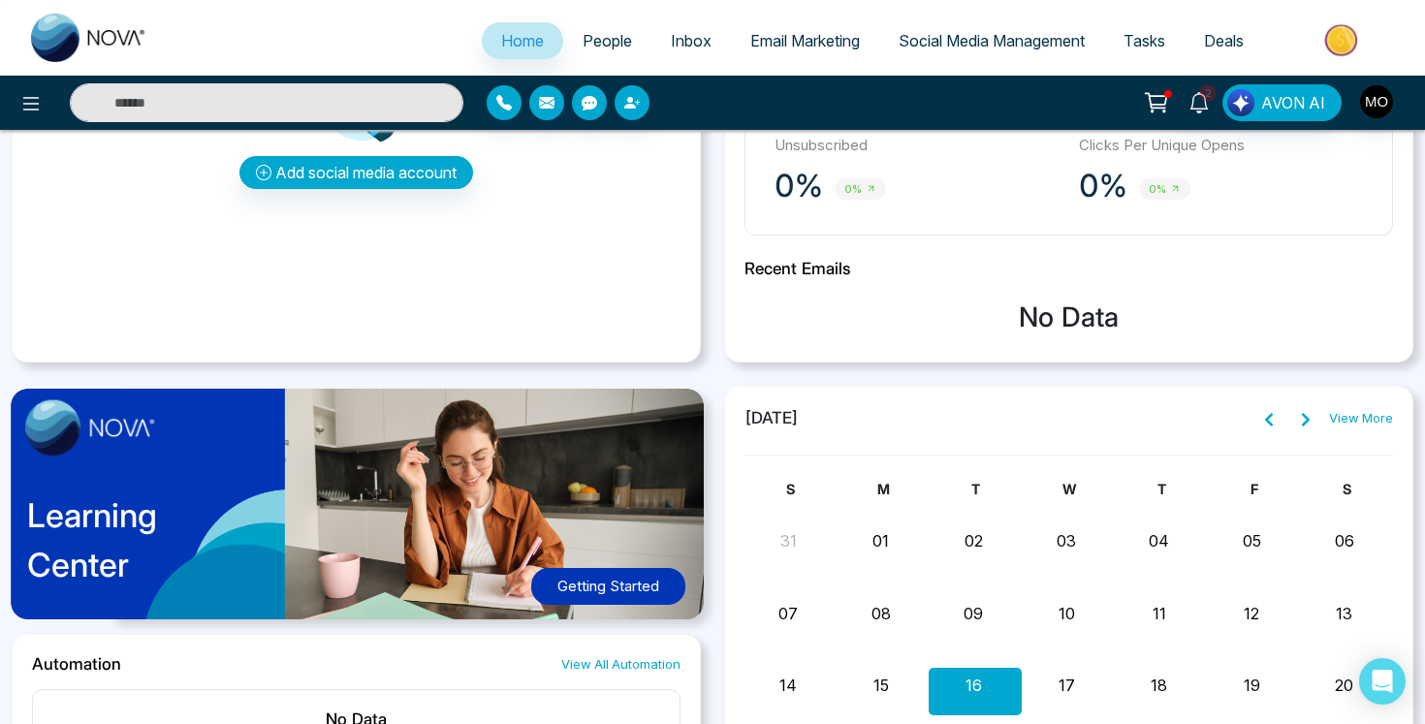
click at [1222, 34] on span "Deals" at bounding box center [1224, 40] width 40 height 19
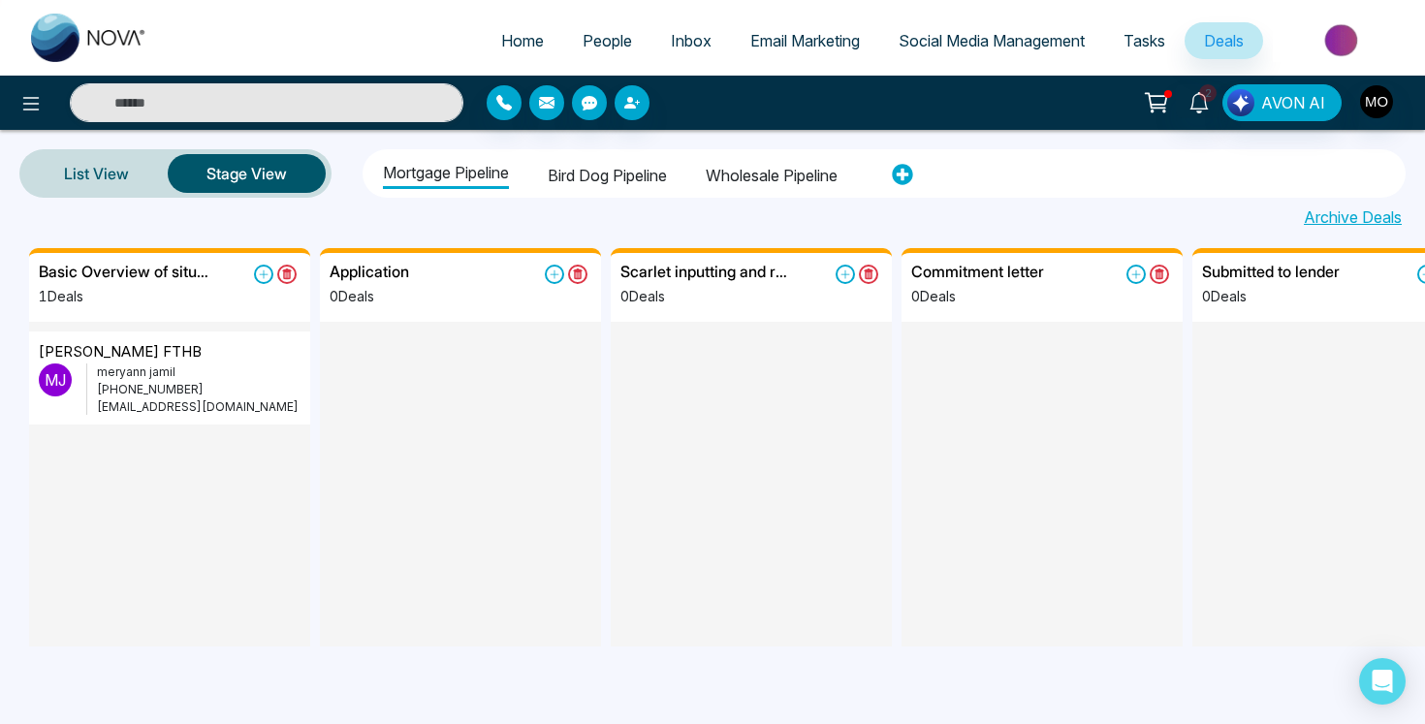
scroll to position [1, 0]
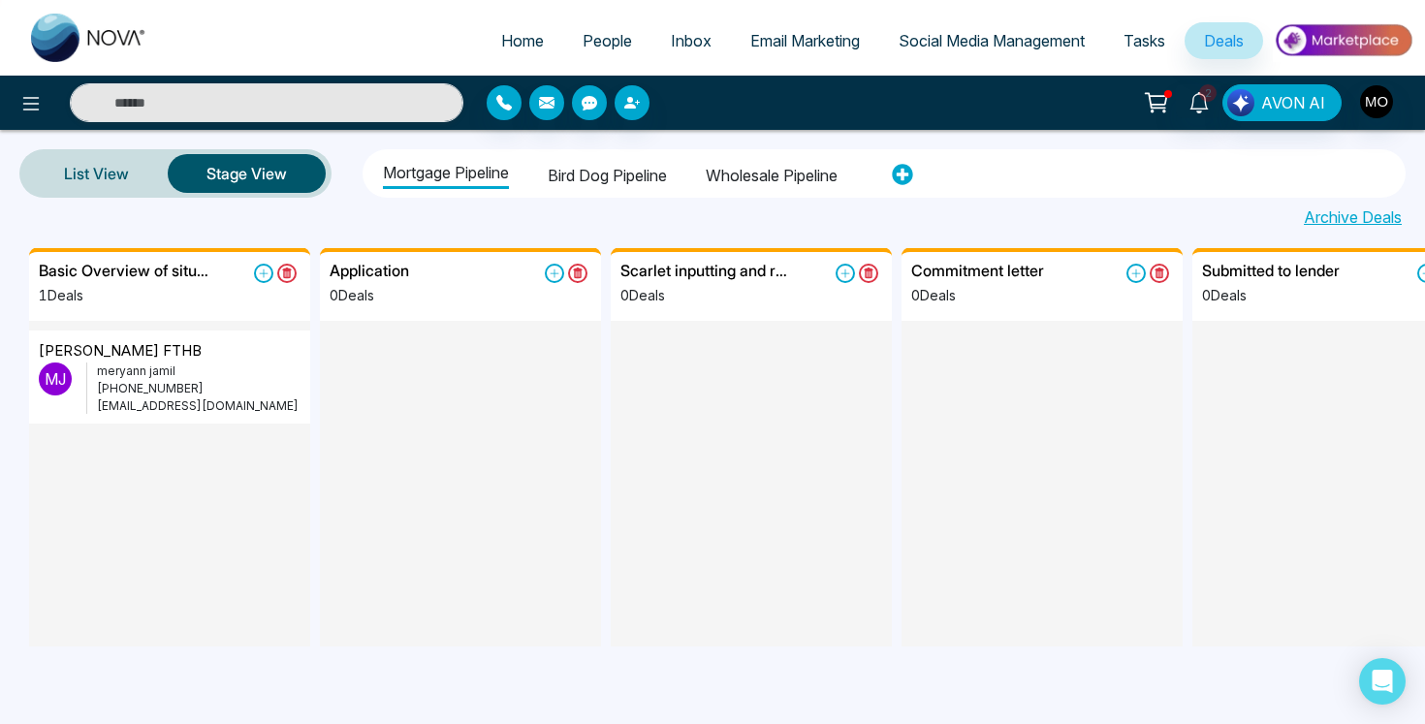
click at [601, 40] on span "People" at bounding box center [607, 40] width 49 height 19
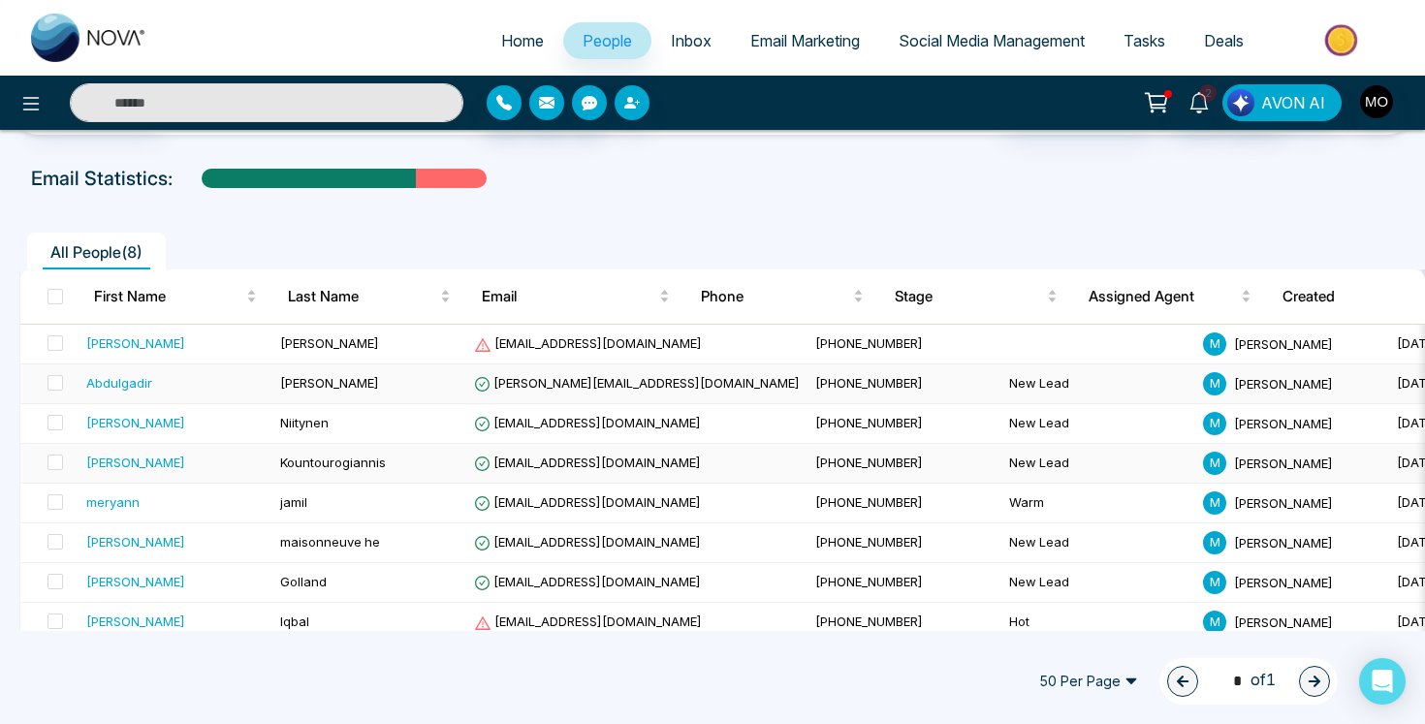
scroll to position [64, 0]
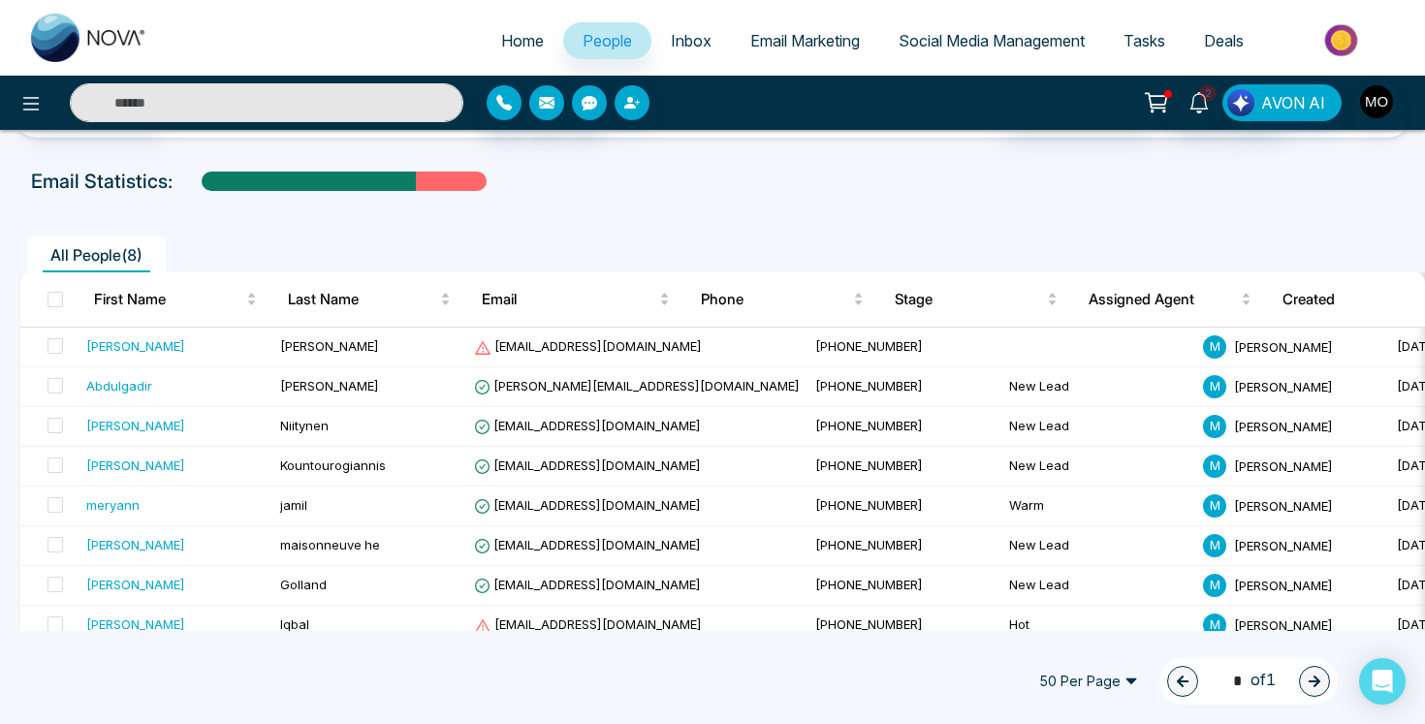
click at [833, 226] on div "All People ( 8 )" at bounding box center [713, 247] width 1410 height 49
